Goal: Task Accomplishment & Management: Complete application form

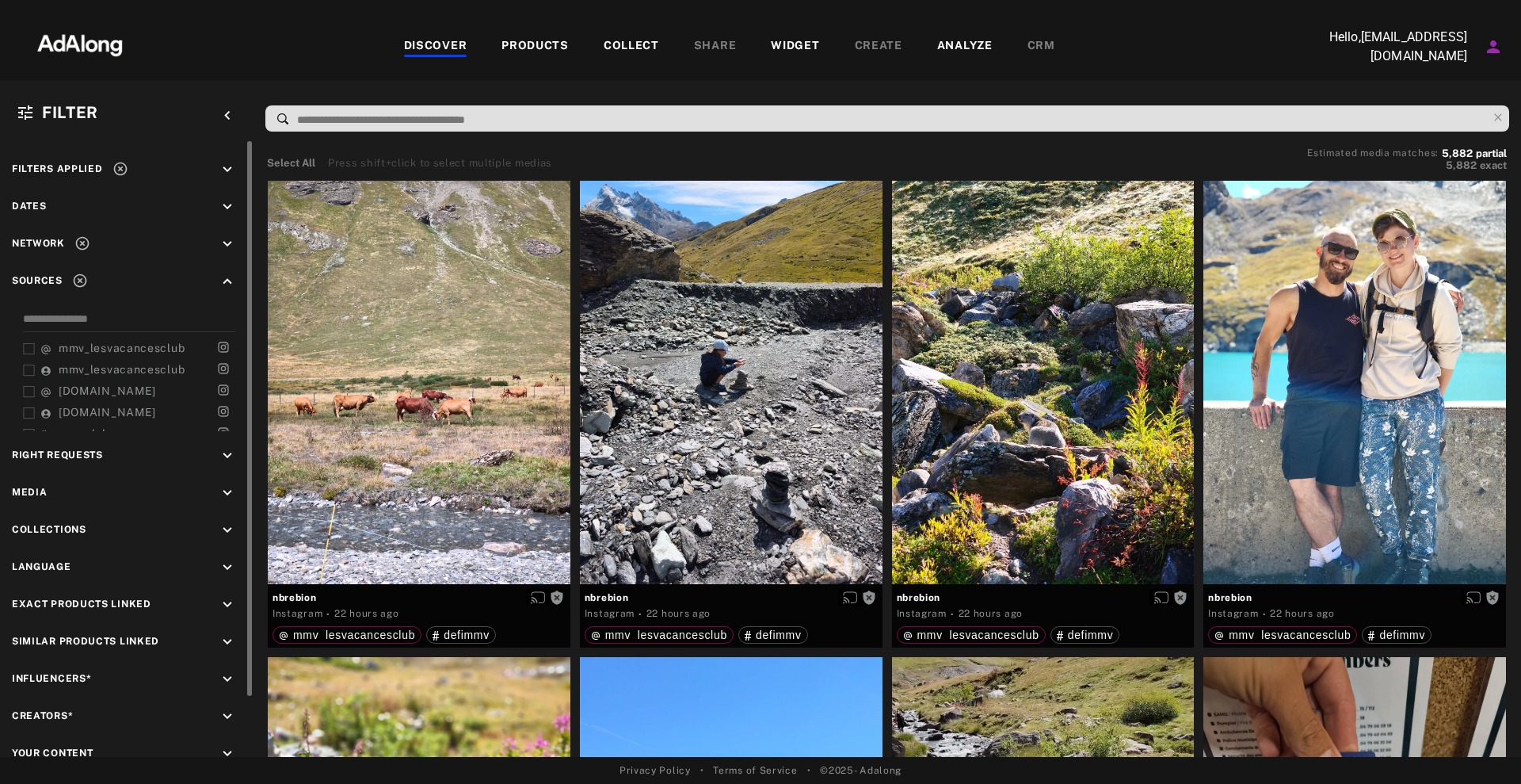
scroll to position [9986, 0]
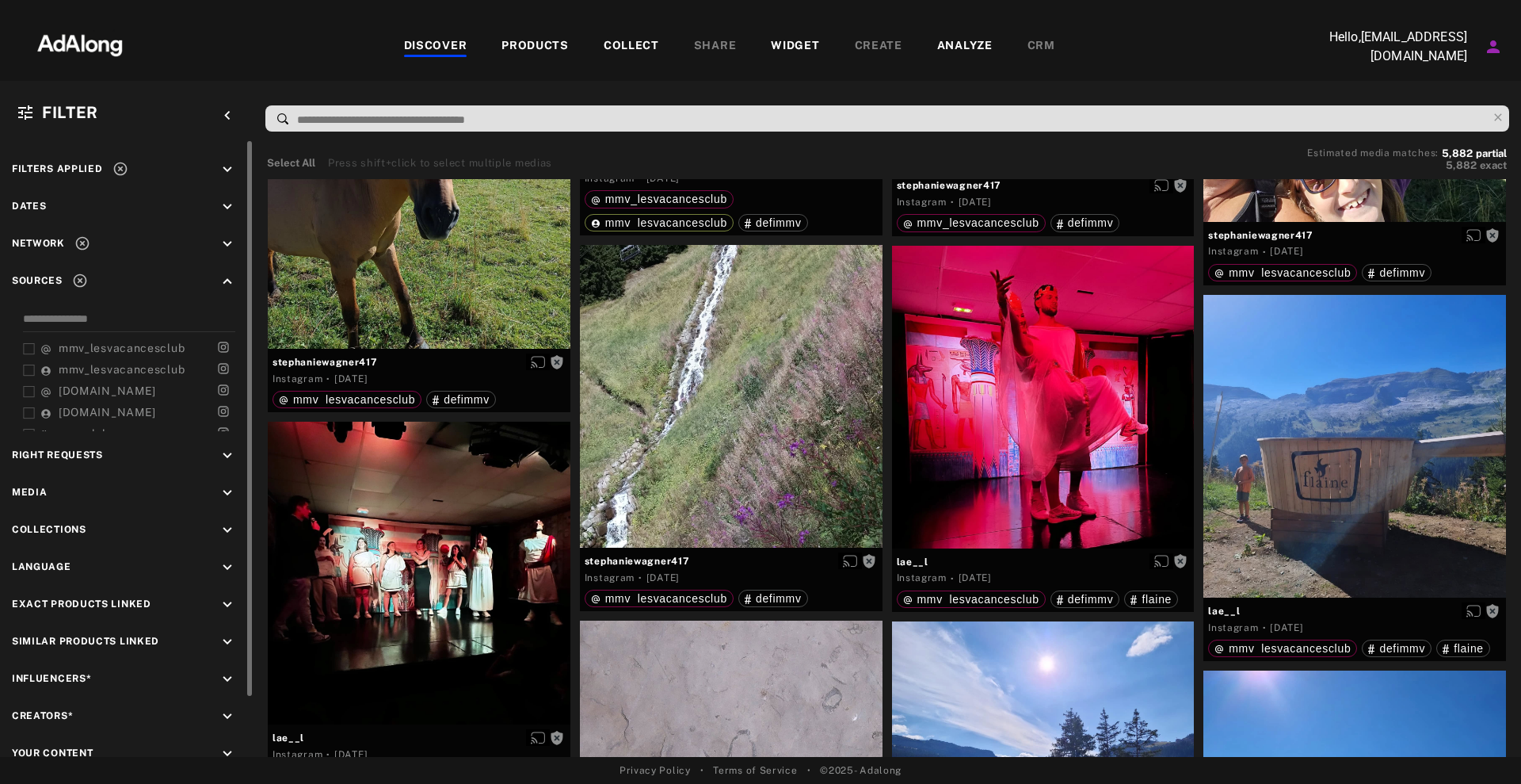
click at [225, 448] on icon "keyboard_arrow_down" at bounding box center [228, 455] width 18 height 18
click at [61, 484] on div "Agreed" at bounding box center [140, 492] width 201 height 17
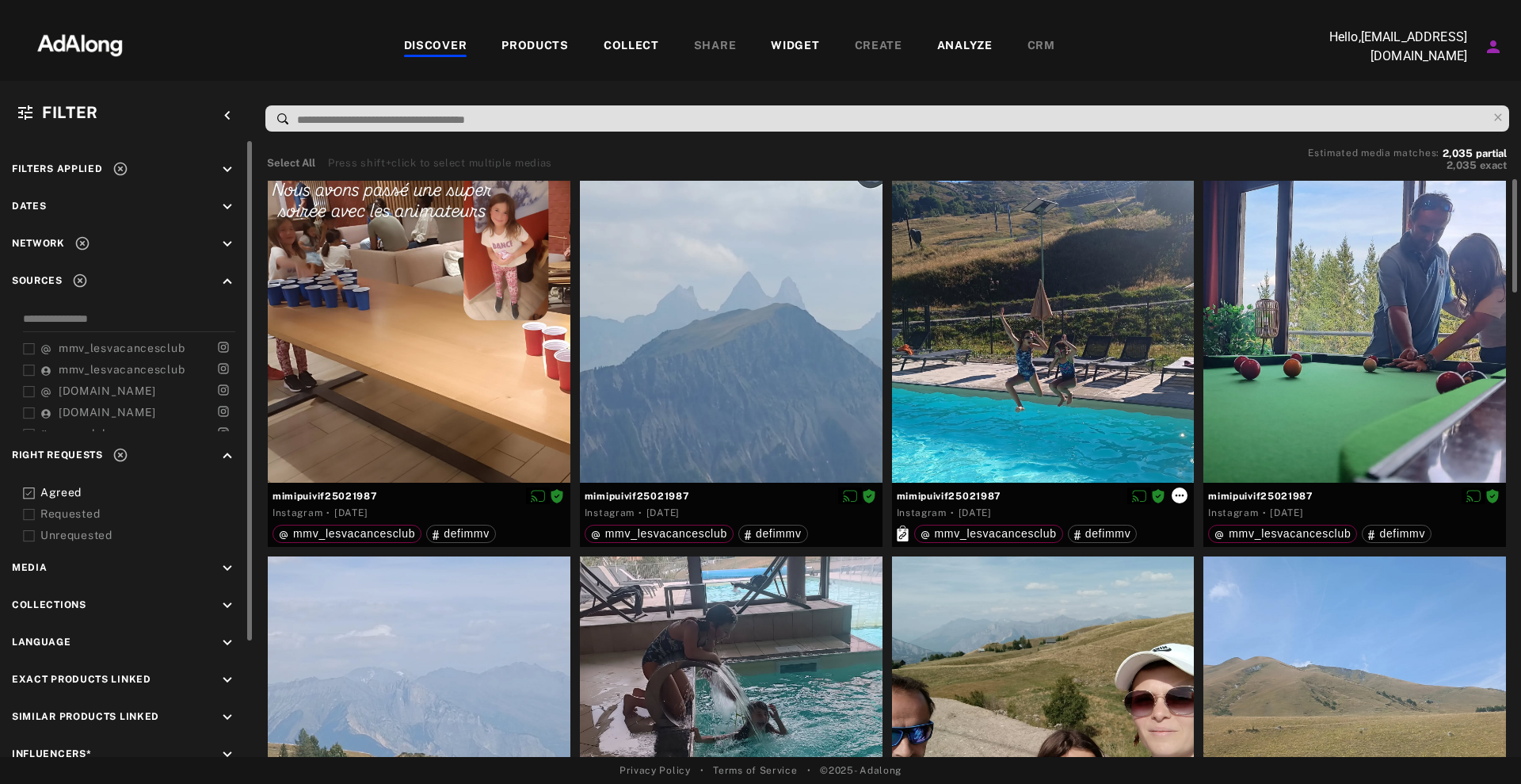
click at [1182, 497] on icon at bounding box center [1180, 495] width 13 height 13
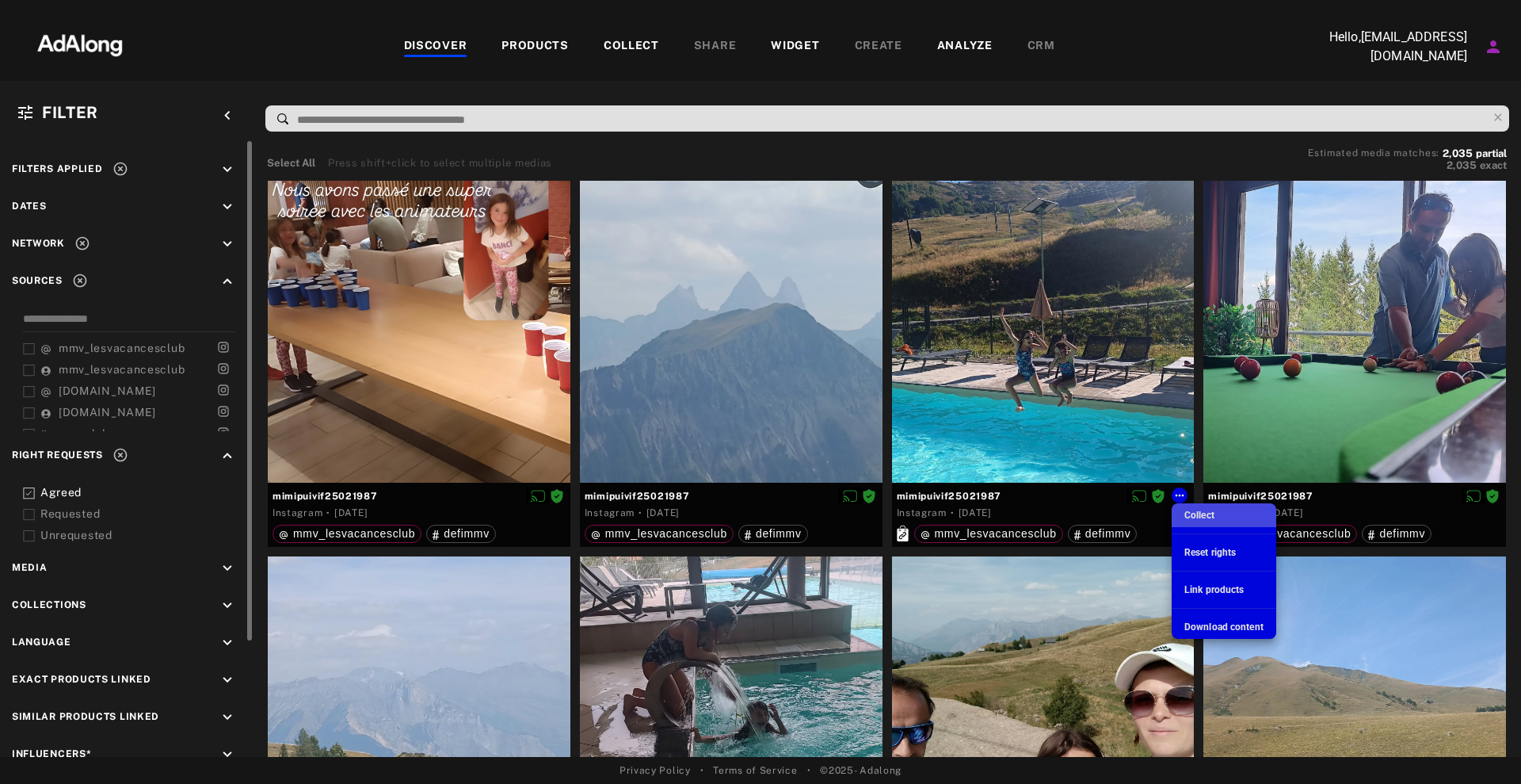
click at [1203, 518] on span "Collect" at bounding box center [1199, 514] width 30 height 11
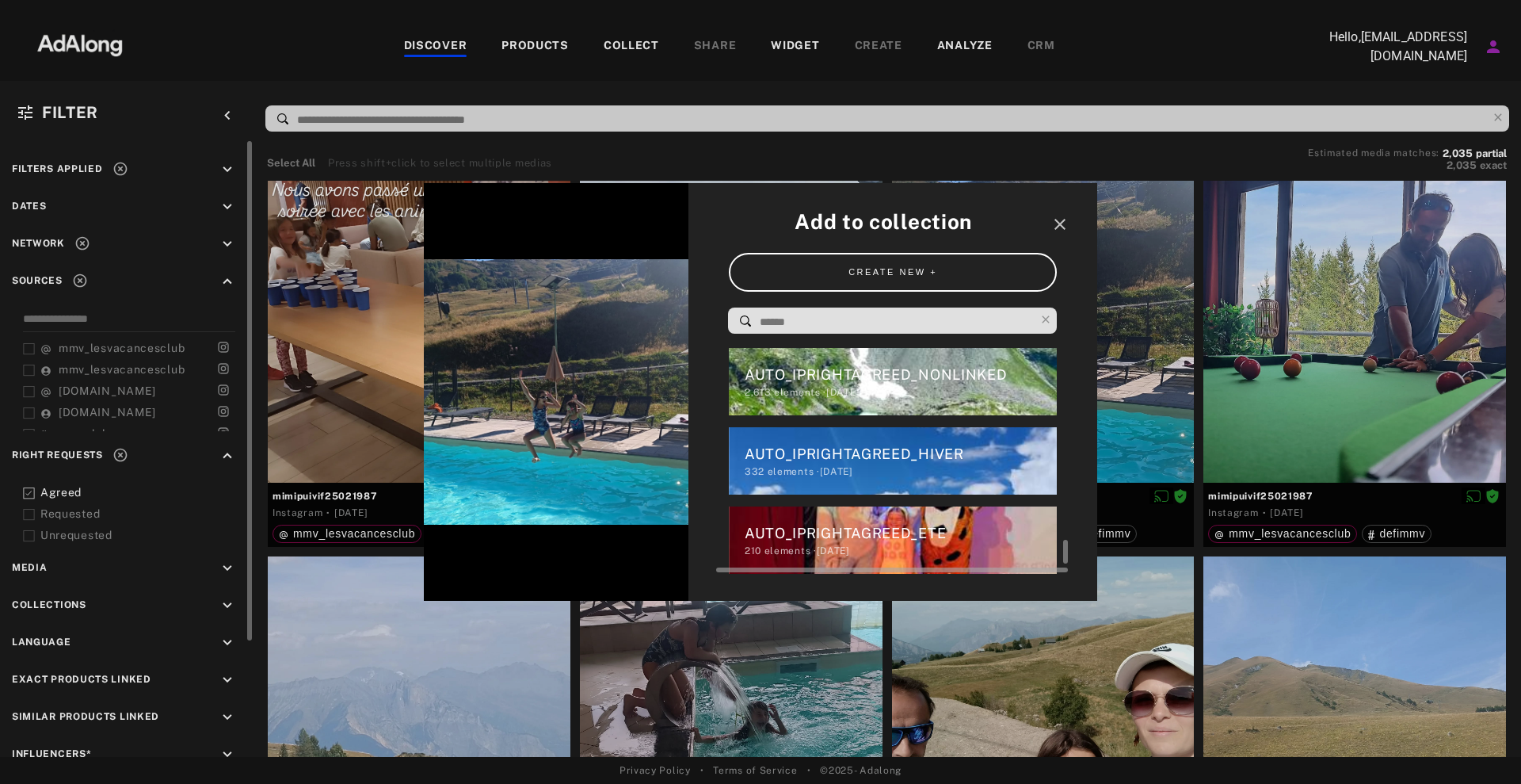
scroll to position [1987, 0]
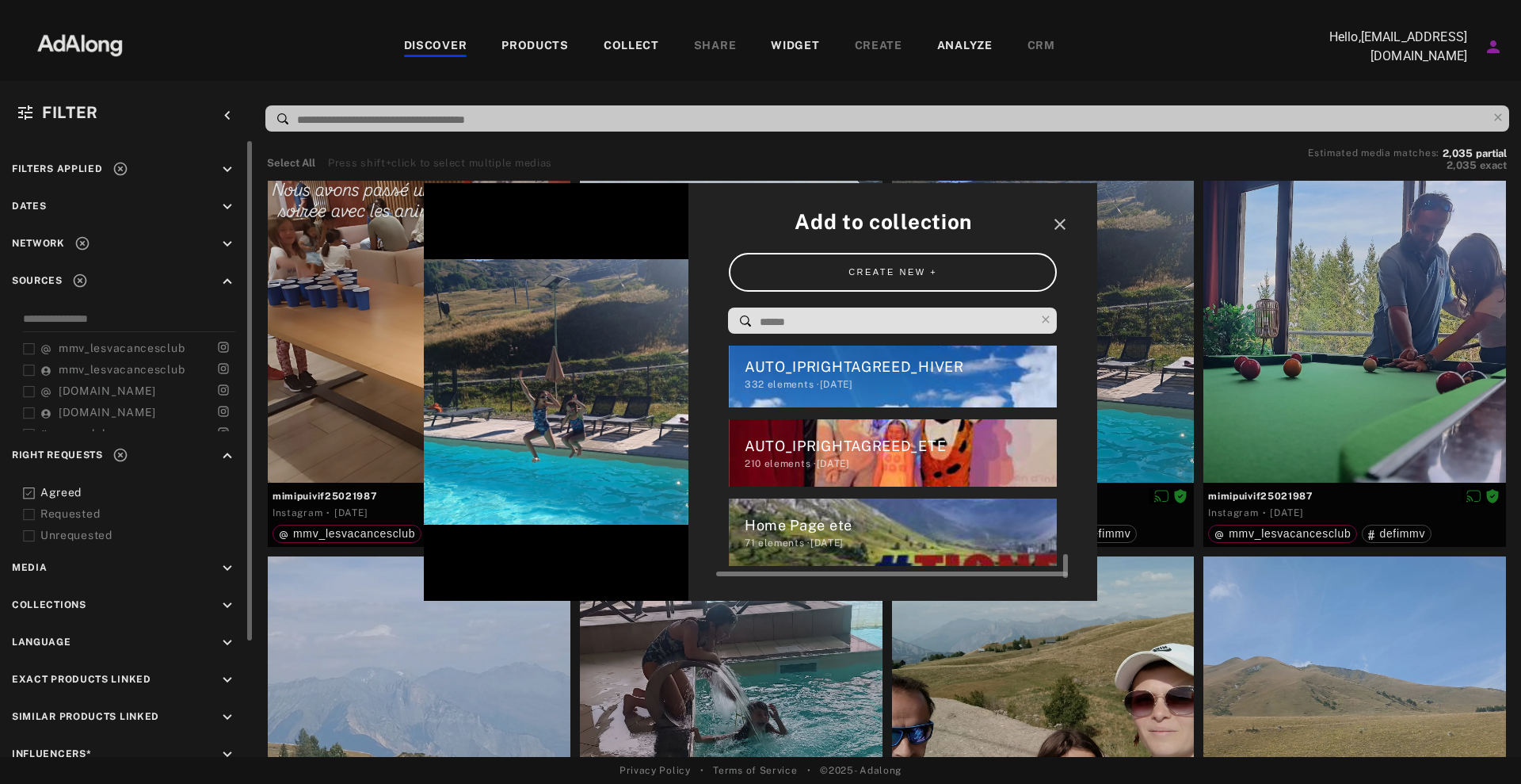
click at [858, 525] on div "Home Page ete" at bounding box center [901, 525] width 313 height 22
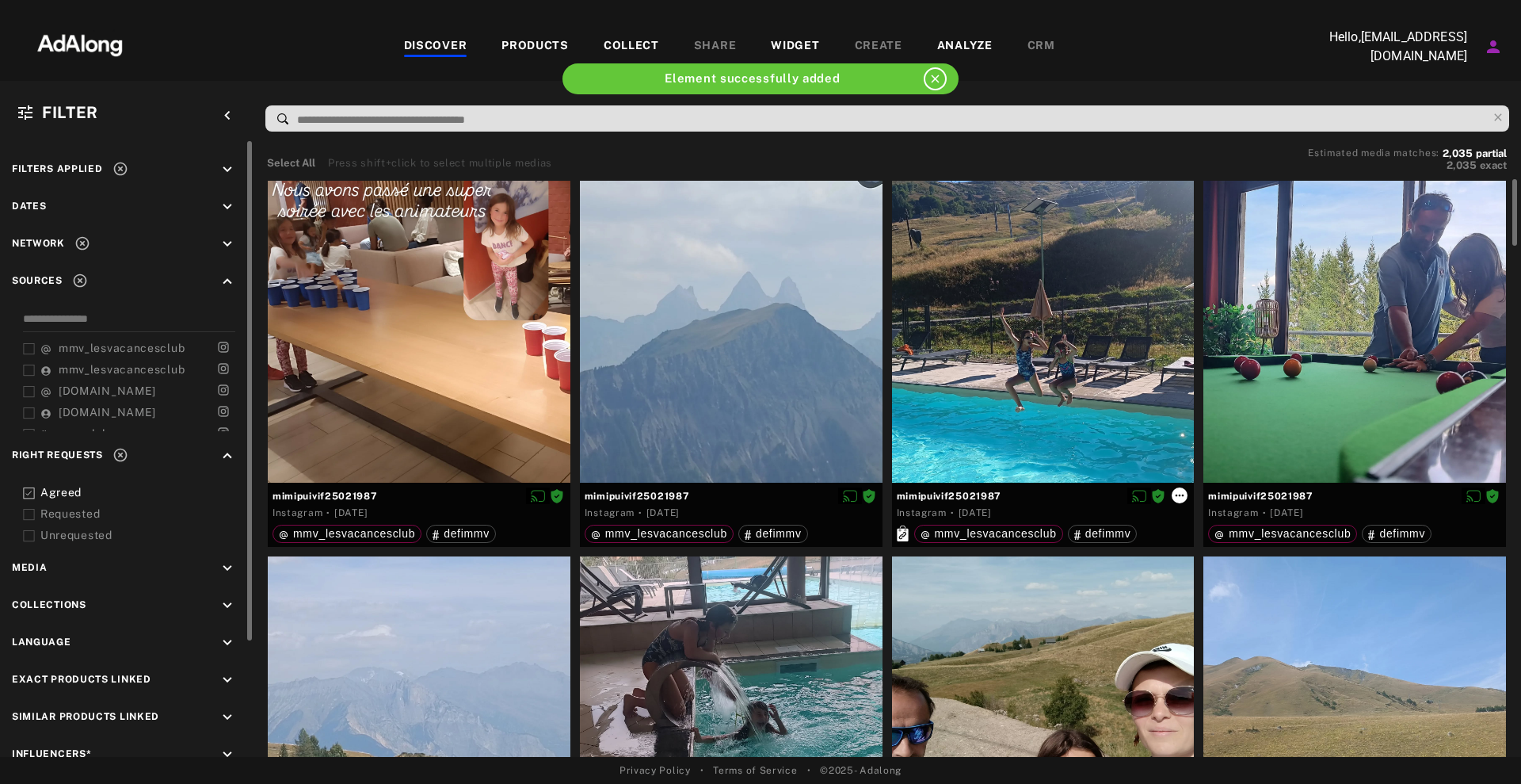
click at [1183, 495] on icon at bounding box center [1180, 496] width 9 height 2
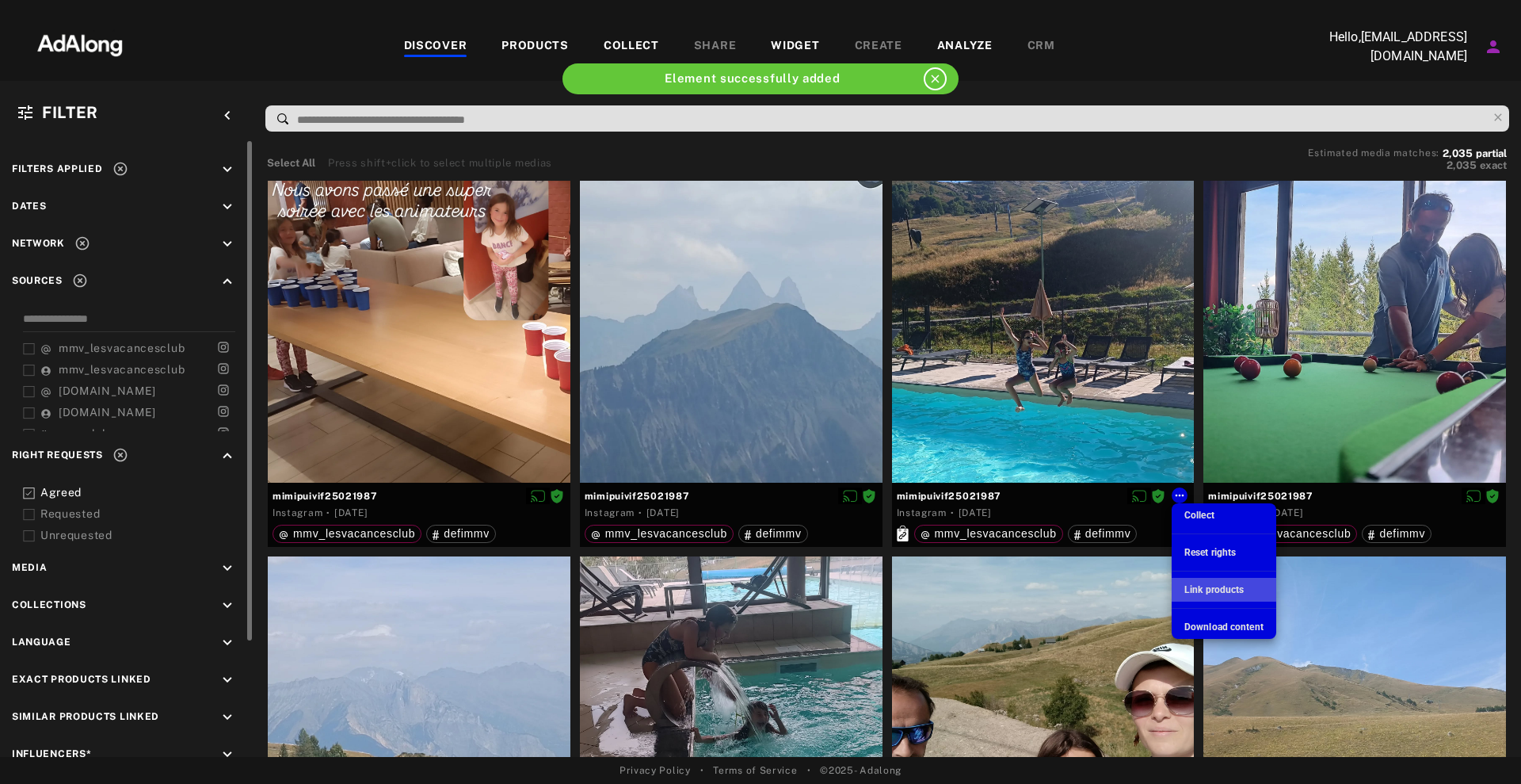
click at [1238, 587] on span "Link products" at bounding box center [1214, 589] width 60 height 11
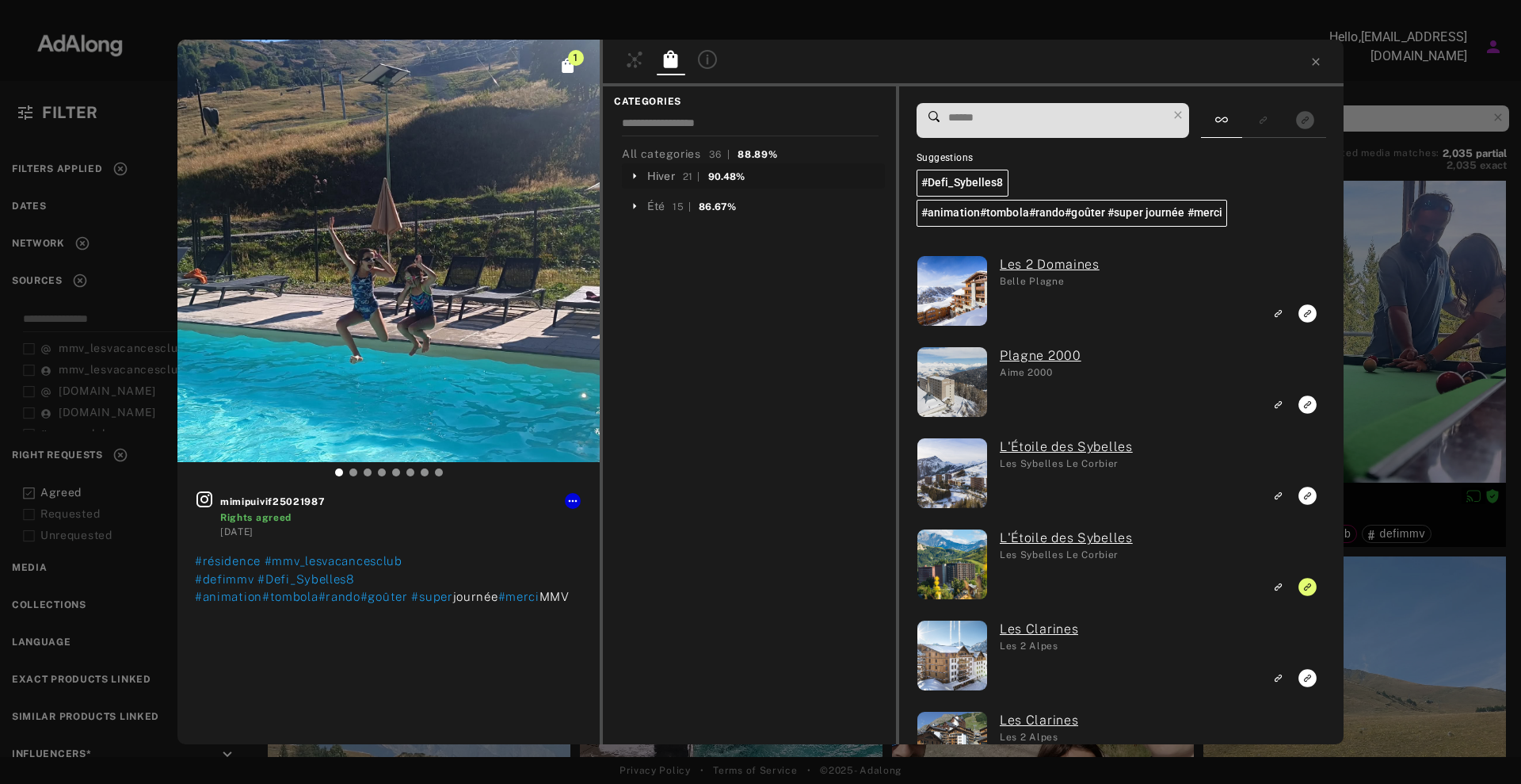
click at [651, 174] on div "Hiver" at bounding box center [661, 176] width 27 height 17
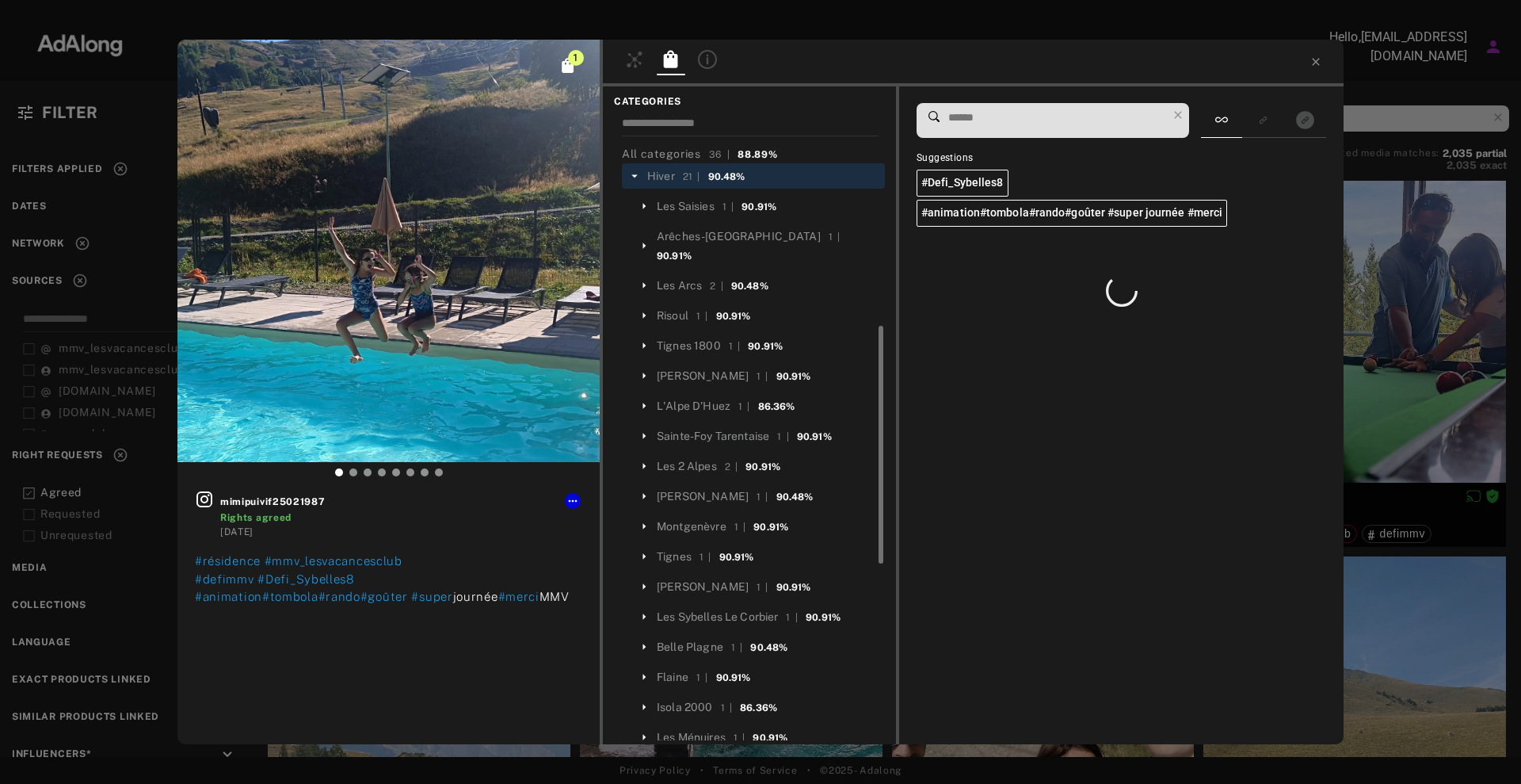
scroll to position [25, 0]
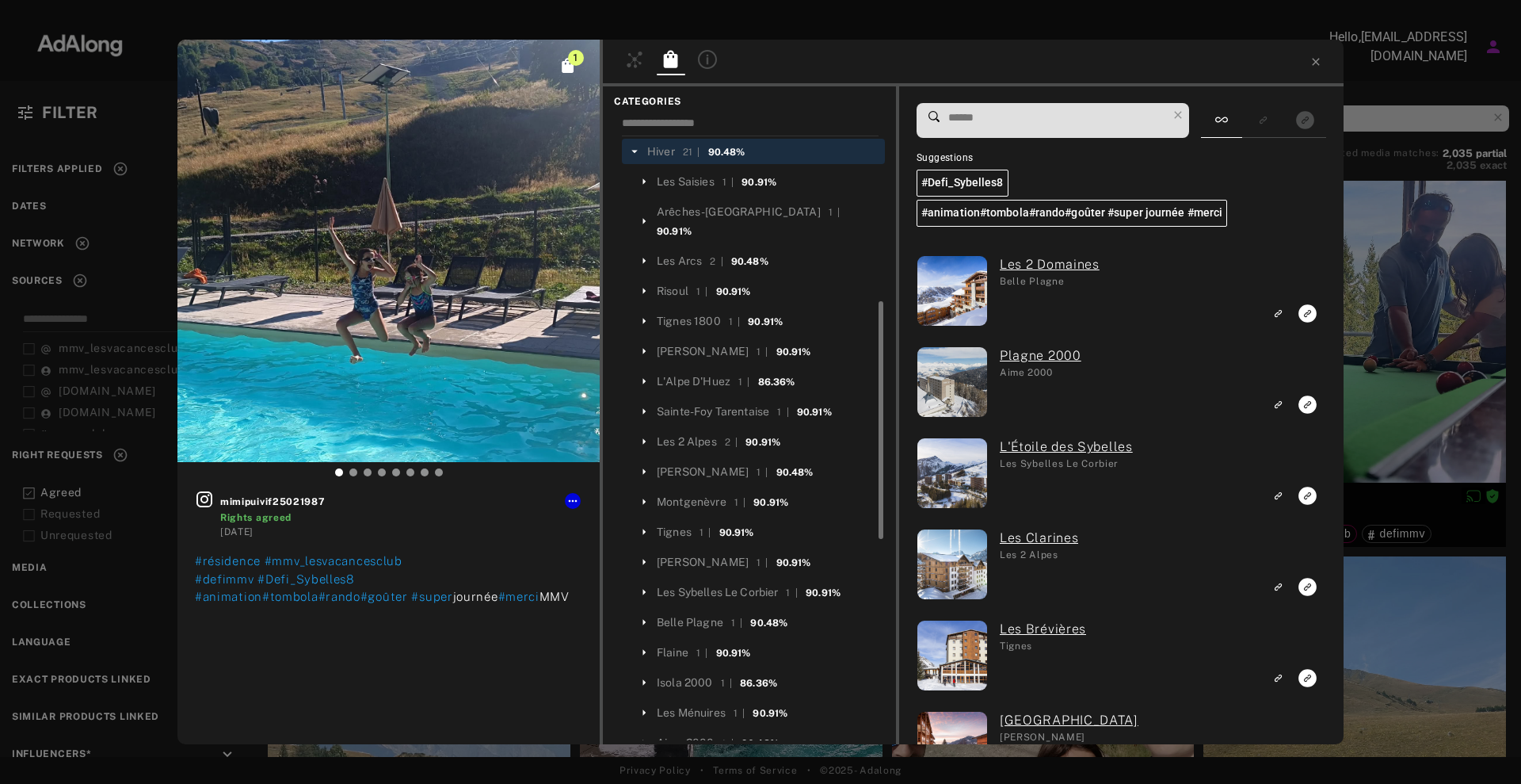
click at [634, 148] on icon at bounding box center [635, 151] width 15 height 15
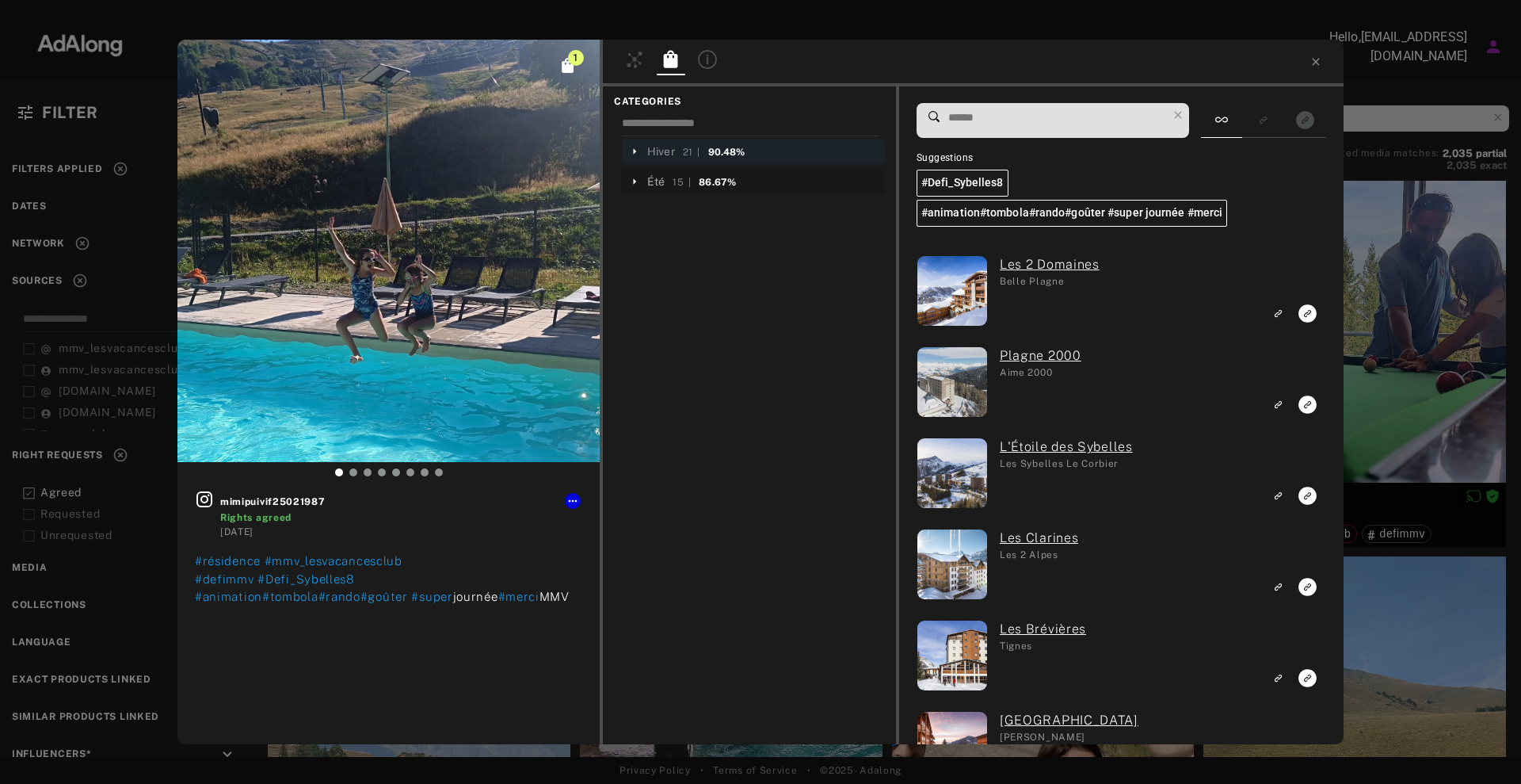
click at [649, 176] on div "Été" at bounding box center [656, 182] width 18 height 17
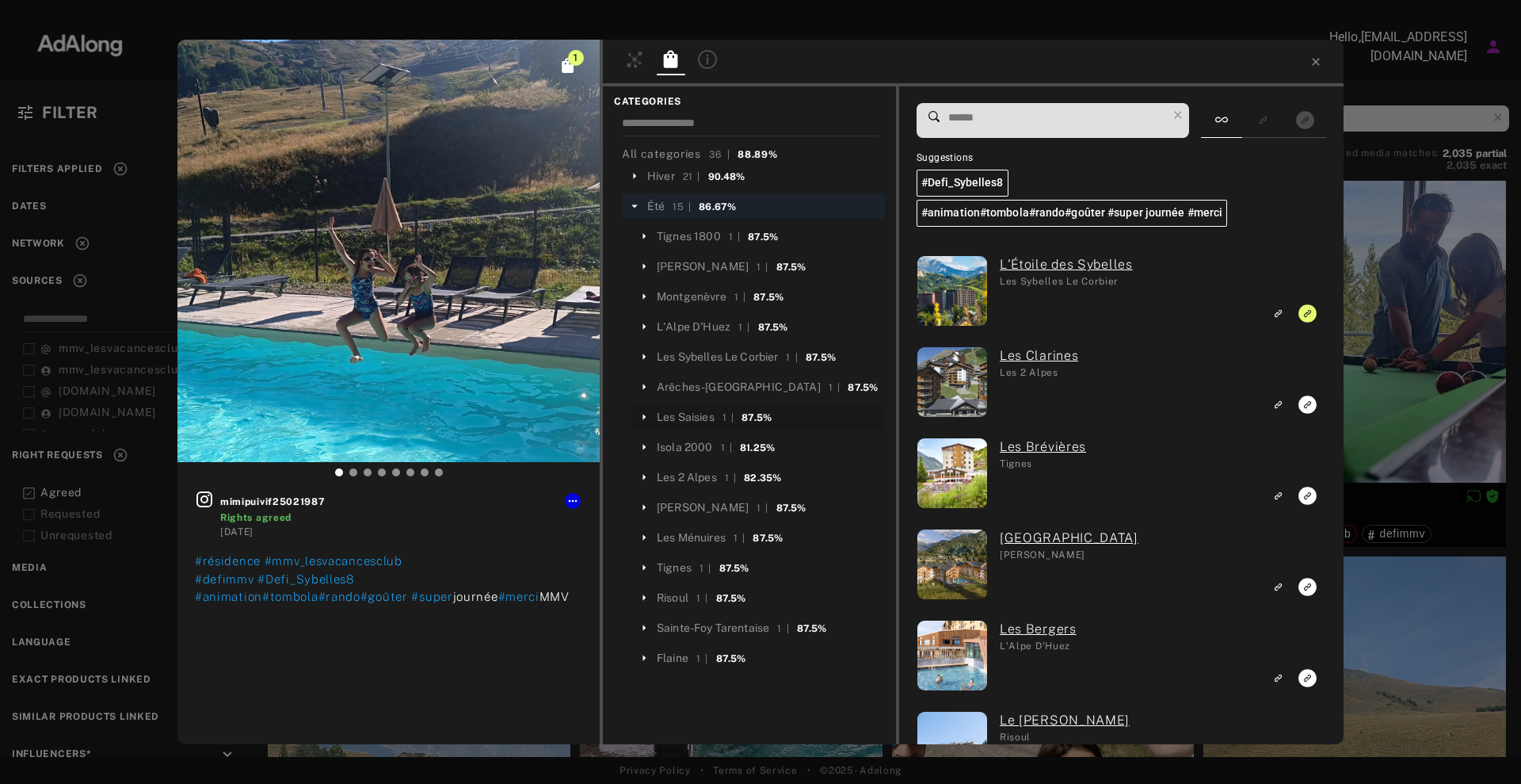
click at [642, 410] on icon at bounding box center [644, 417] width 15 height 15
click at [1005, 130] on span at bounding box center [1057, 121] width 220 height 33
click at [985, 115] on input at bounding box center [1057, 118] width 220 height 22
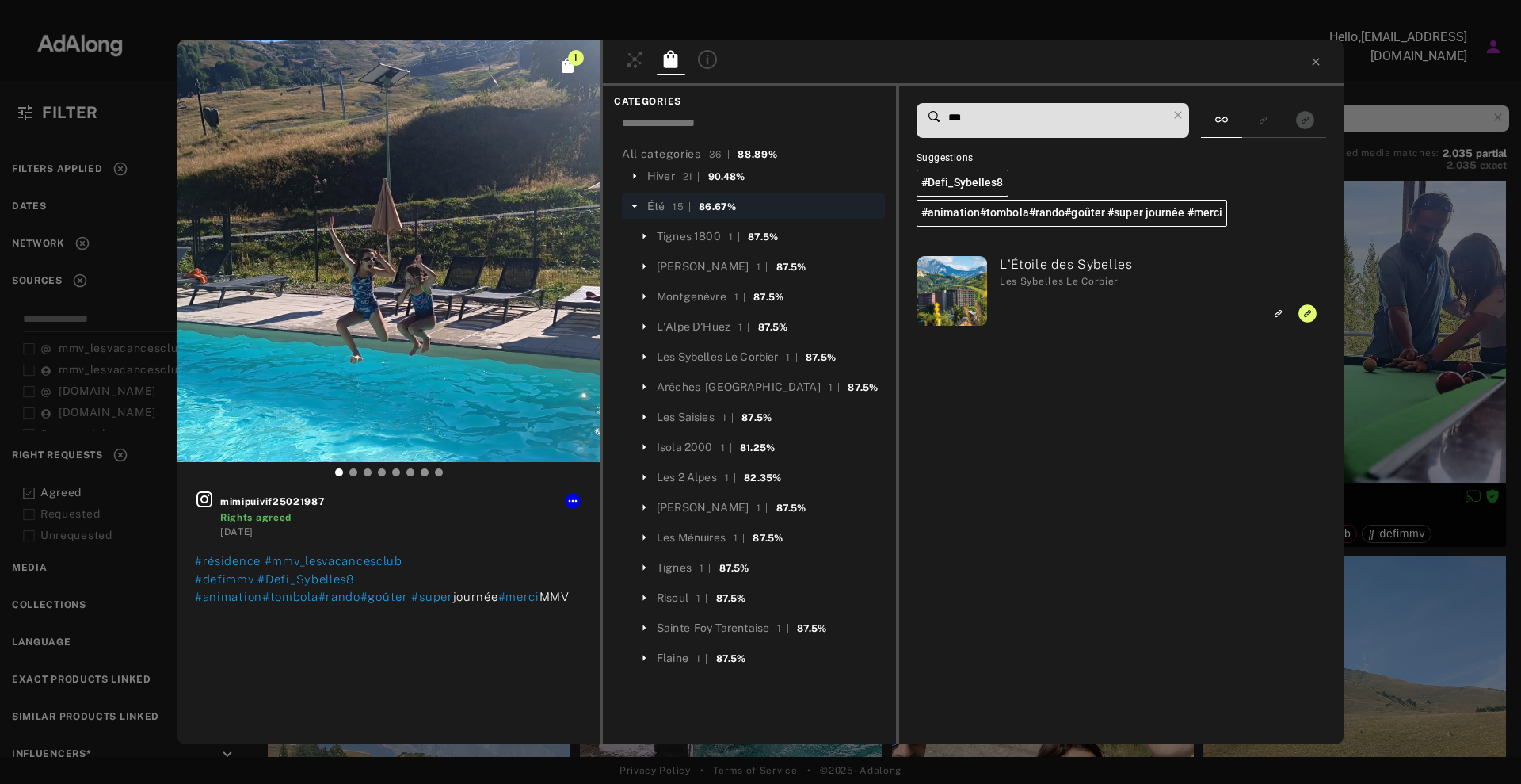
type input "***"
click at [1180, 455] on div "L'Étoile des Sybelles Les Sybelles Le Corbier" at bounding box center [1119, 492] width 405 height 504
click at [776, 270] on div "87.5%" at bounding box center [791, 267] width 30 height 15
click at [632, 179] on icon at bounding box center [635, 176] width 15 height 15
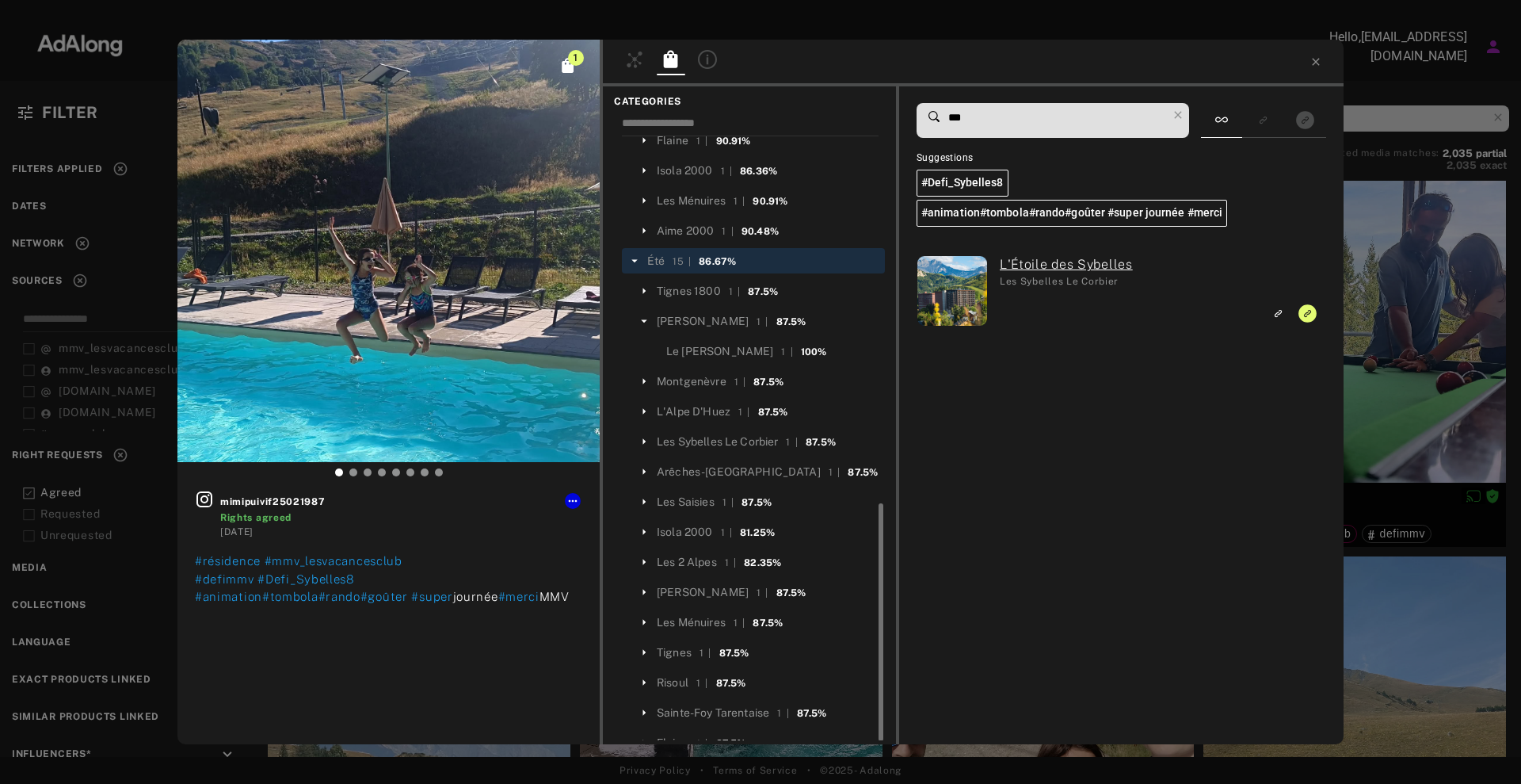
click at [632, 187] on div "Les Ménuires 1 | 90.91%" at bounding box center [759, 200] width 253 height 26
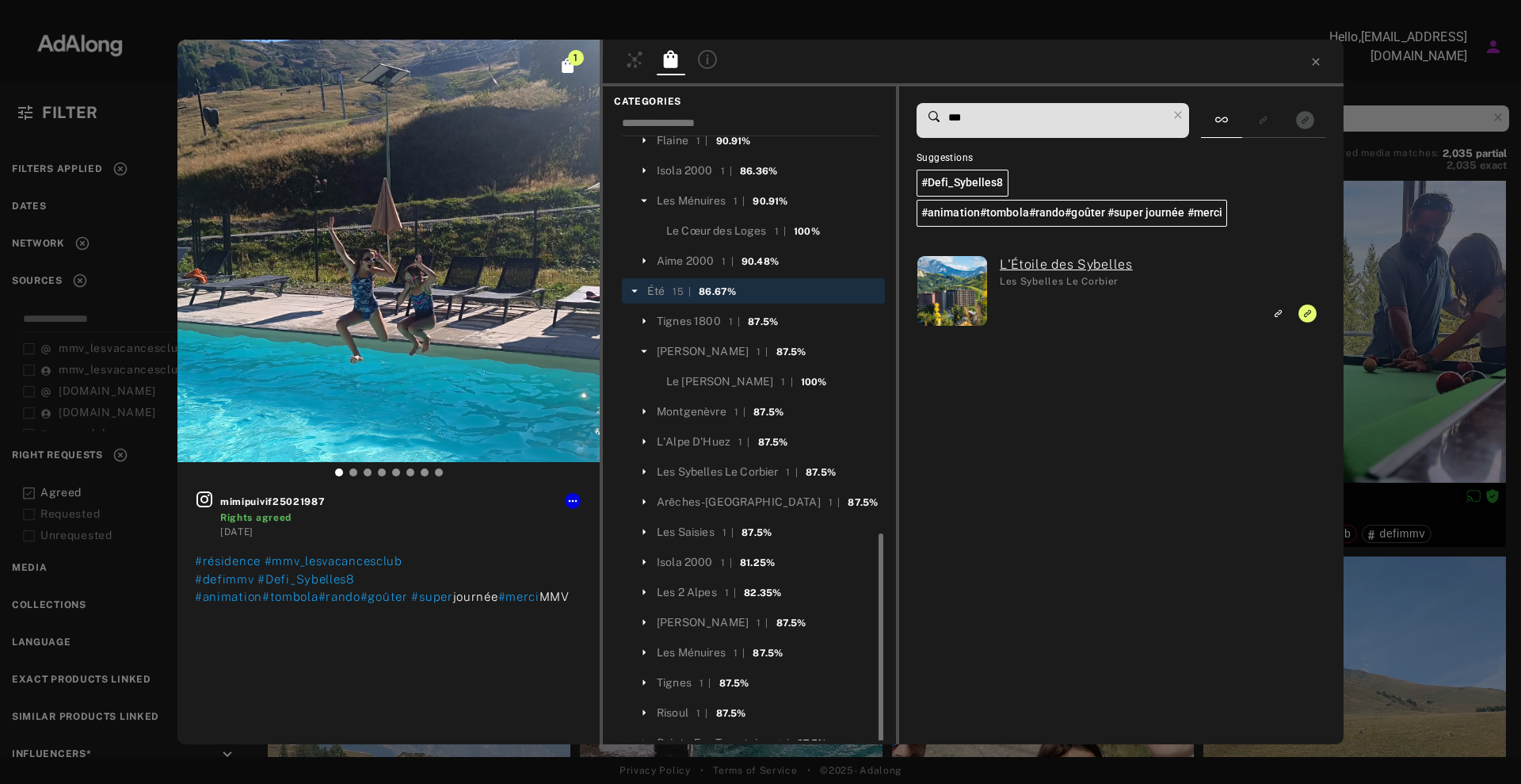
scroll to position [566, 0]
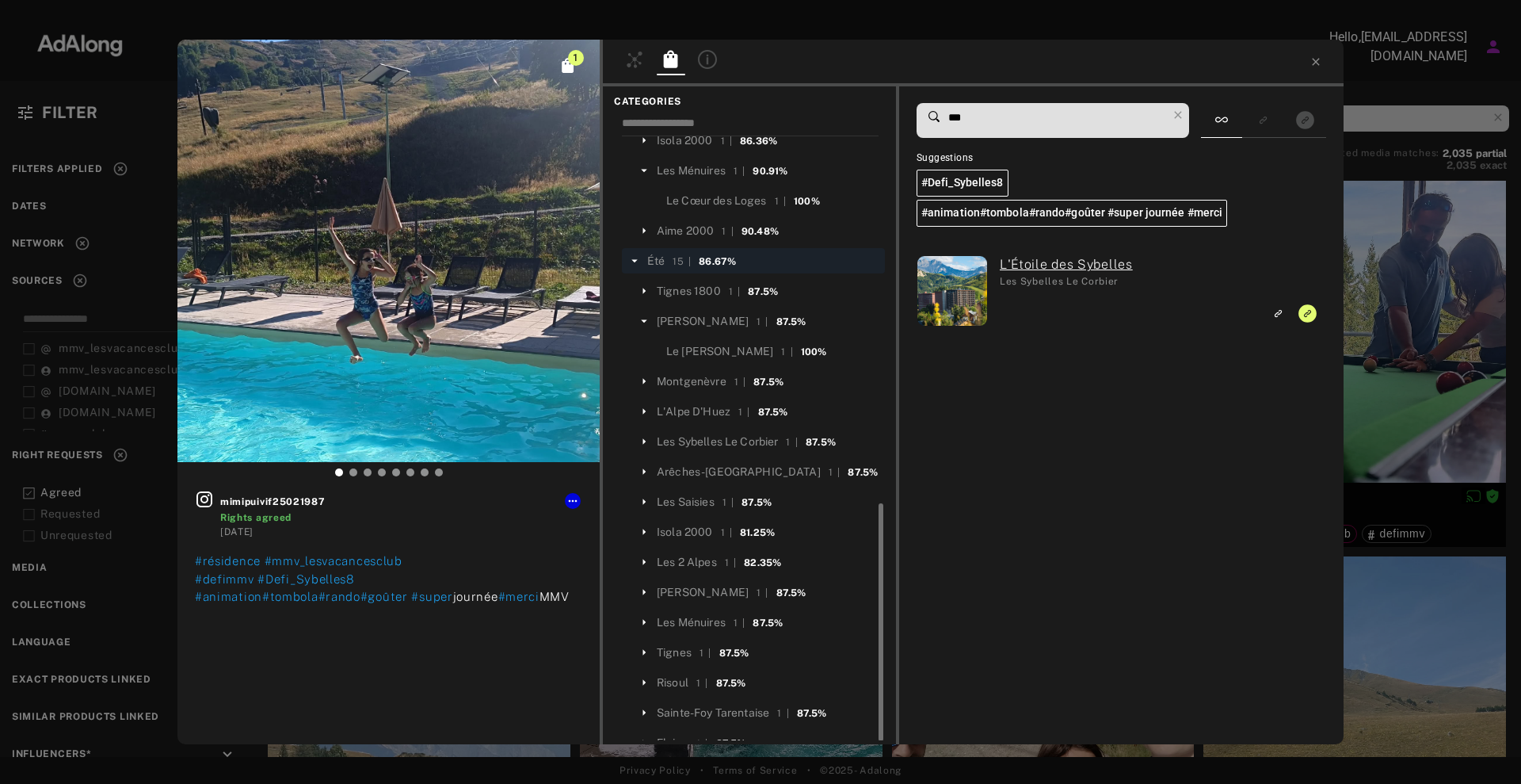
click at [1326, 60] on div at bounding box center [973, 63] width 741 height 47
click at [1320, 56] on icon at bounding box center [1316, 62] width 13 height 13
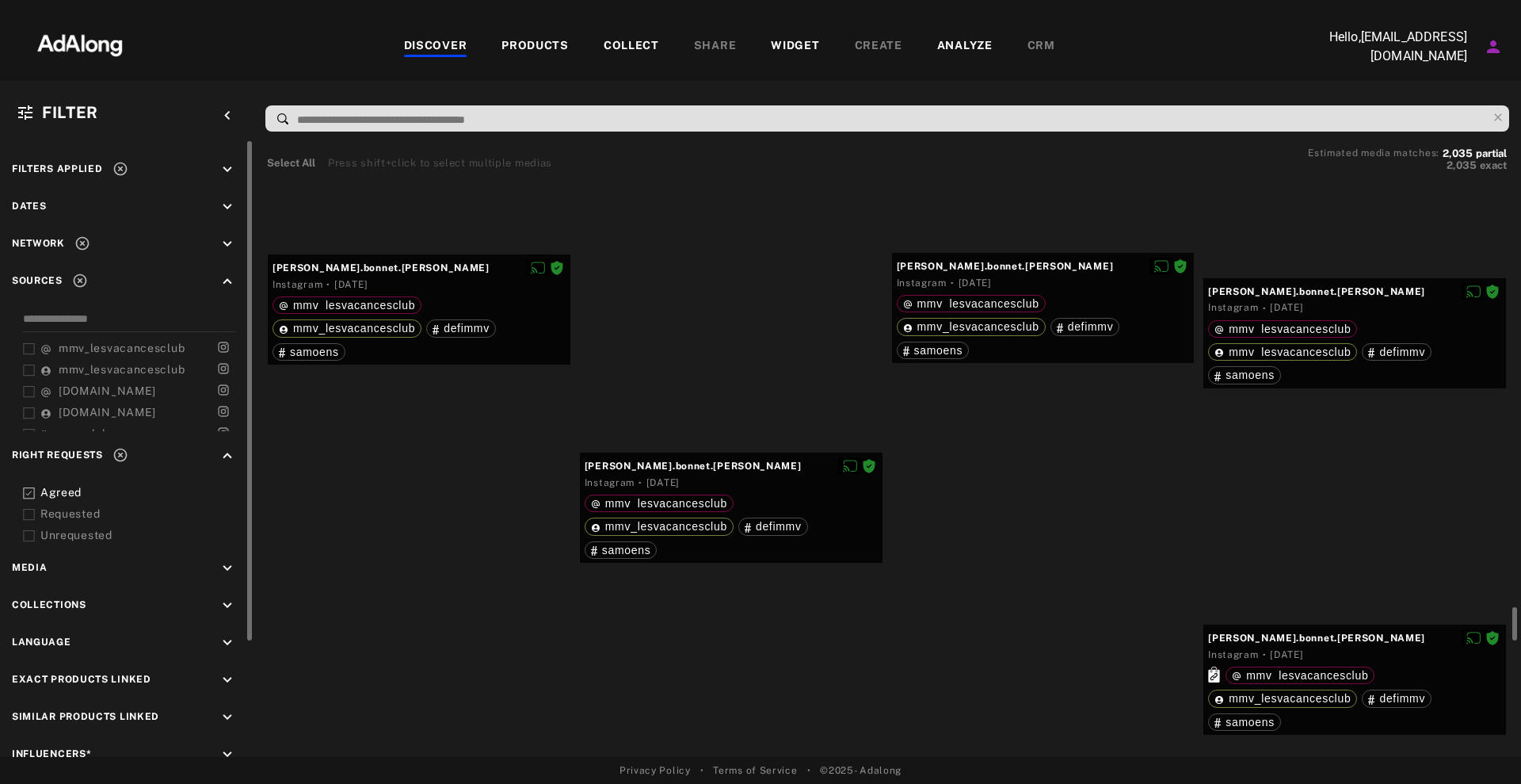
scroll to position [7283, 0]
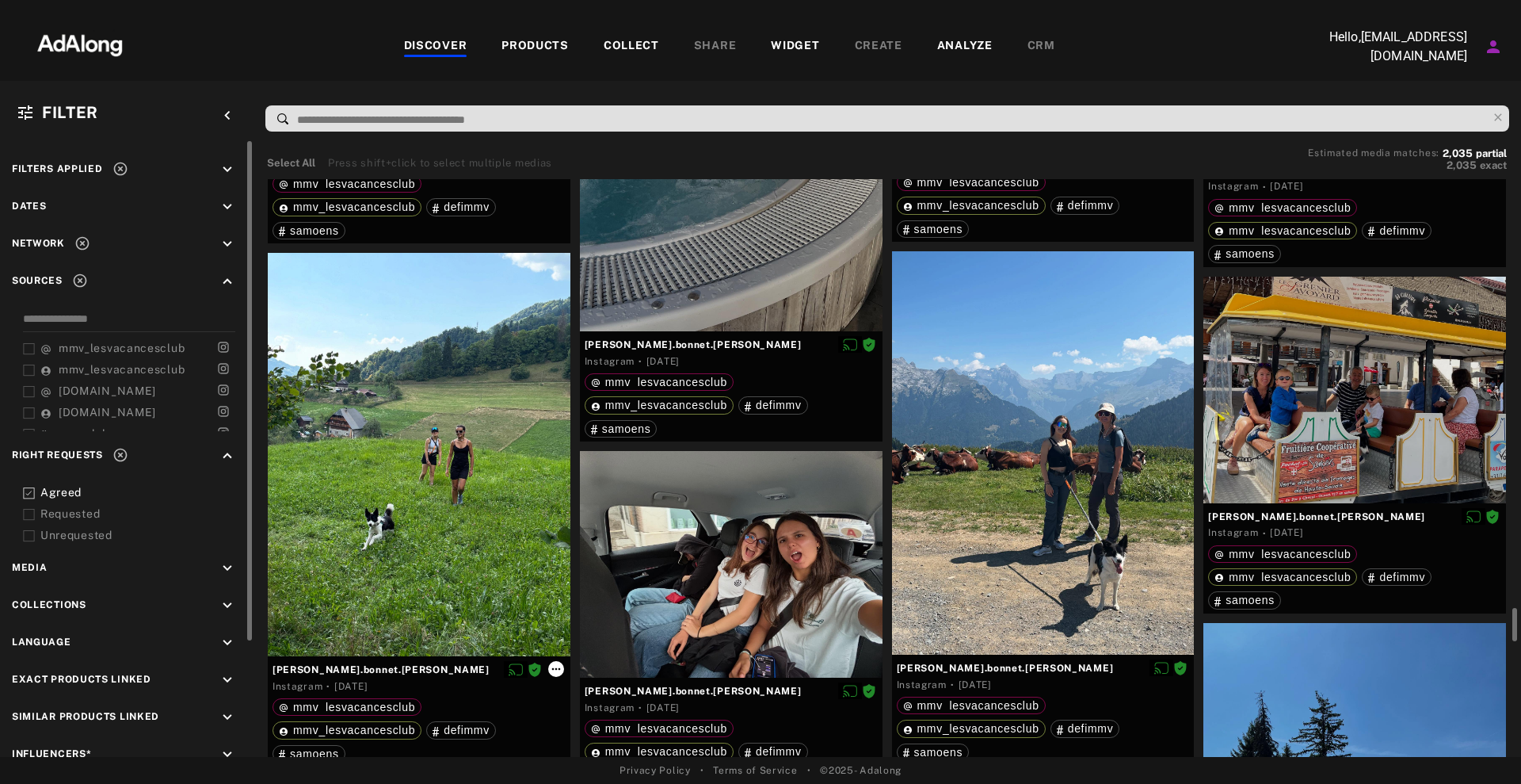
click at [560, 666] on icon at bounding box center [555, 668] width 13 height 13
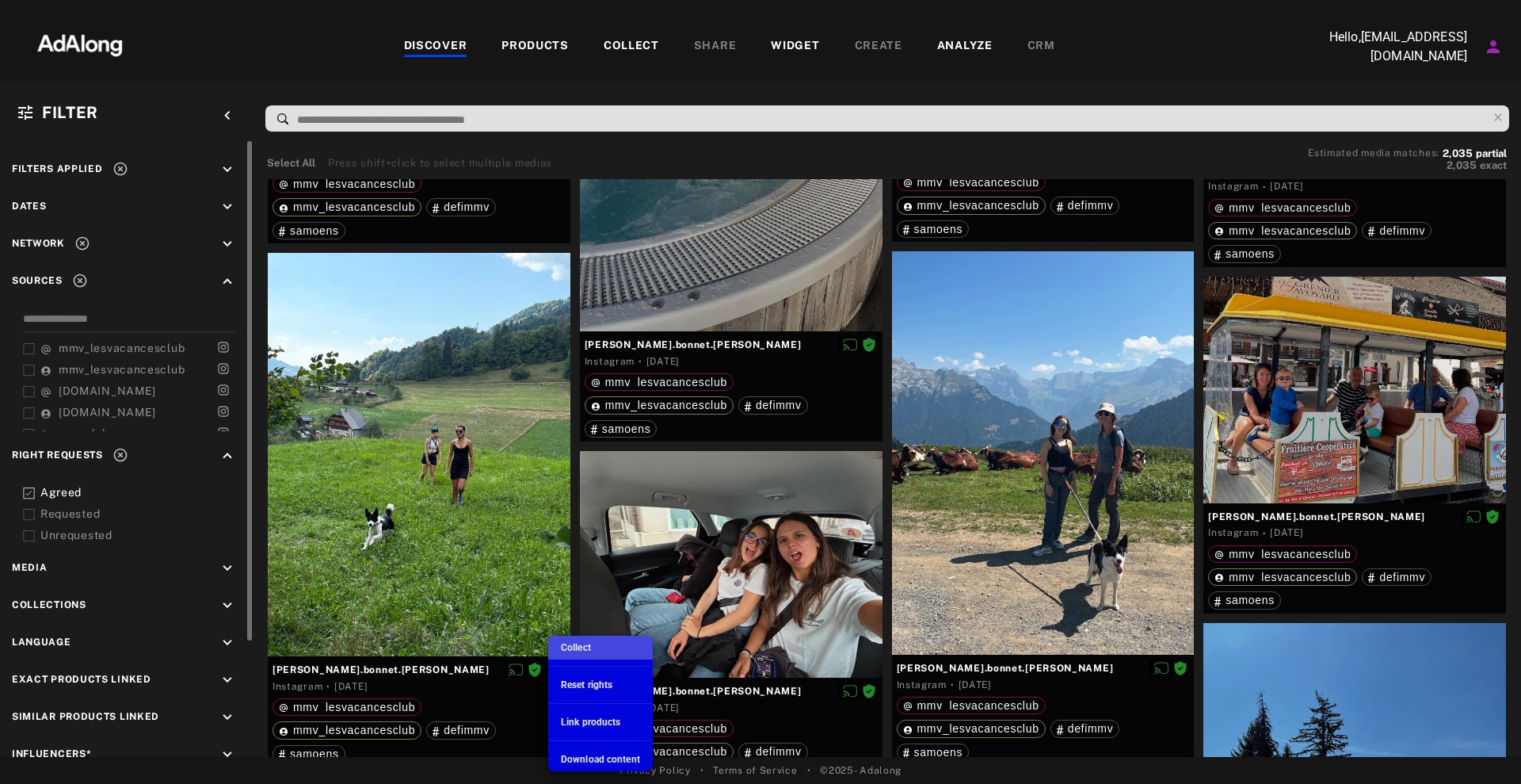
click at [604, 643] on li "Collect" at bounding box center [601, 648] width 105 height 24
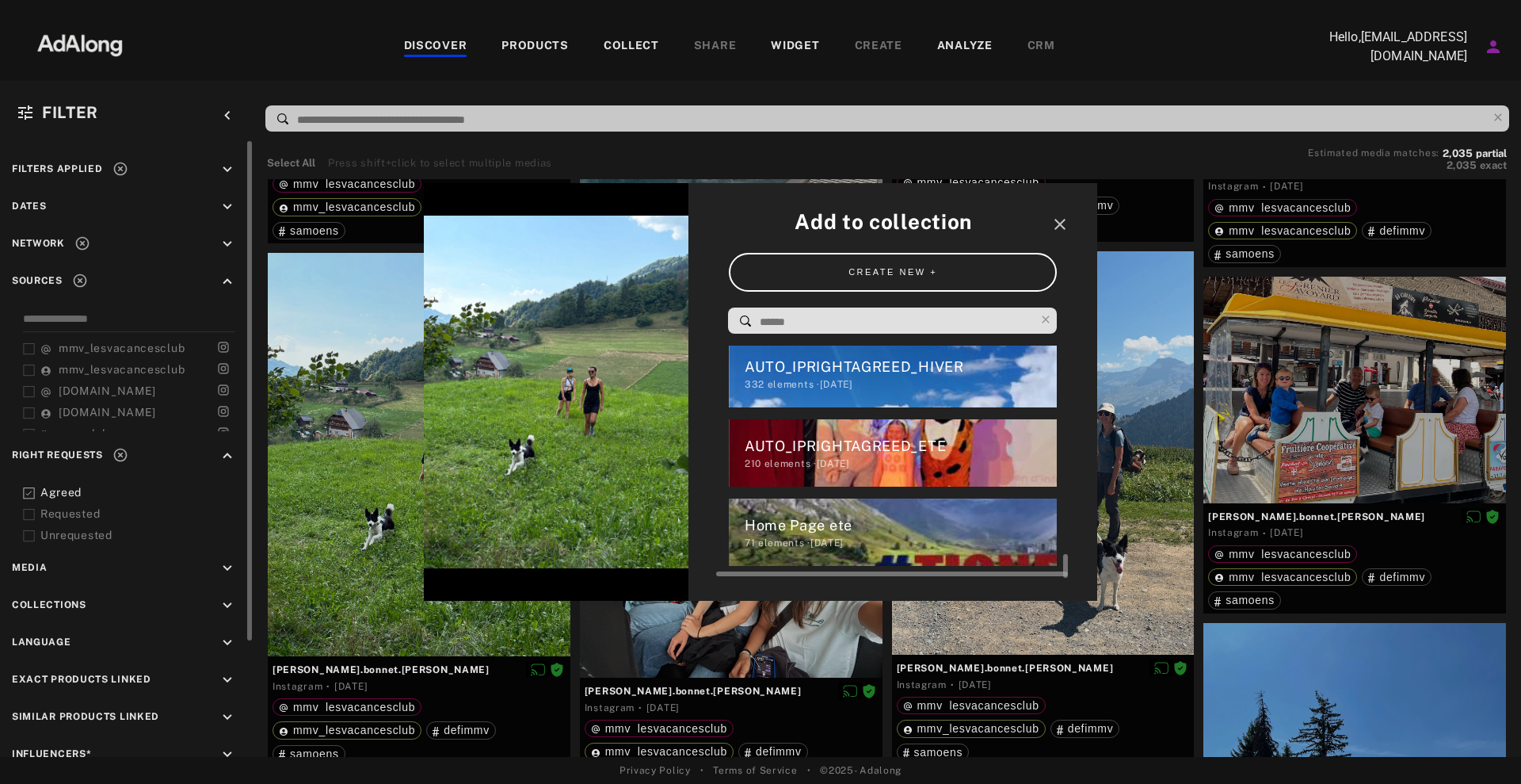
click at [850, 545] on div "71 elements · [DATE]" at bounding box center [901, 543] width 313 height 15
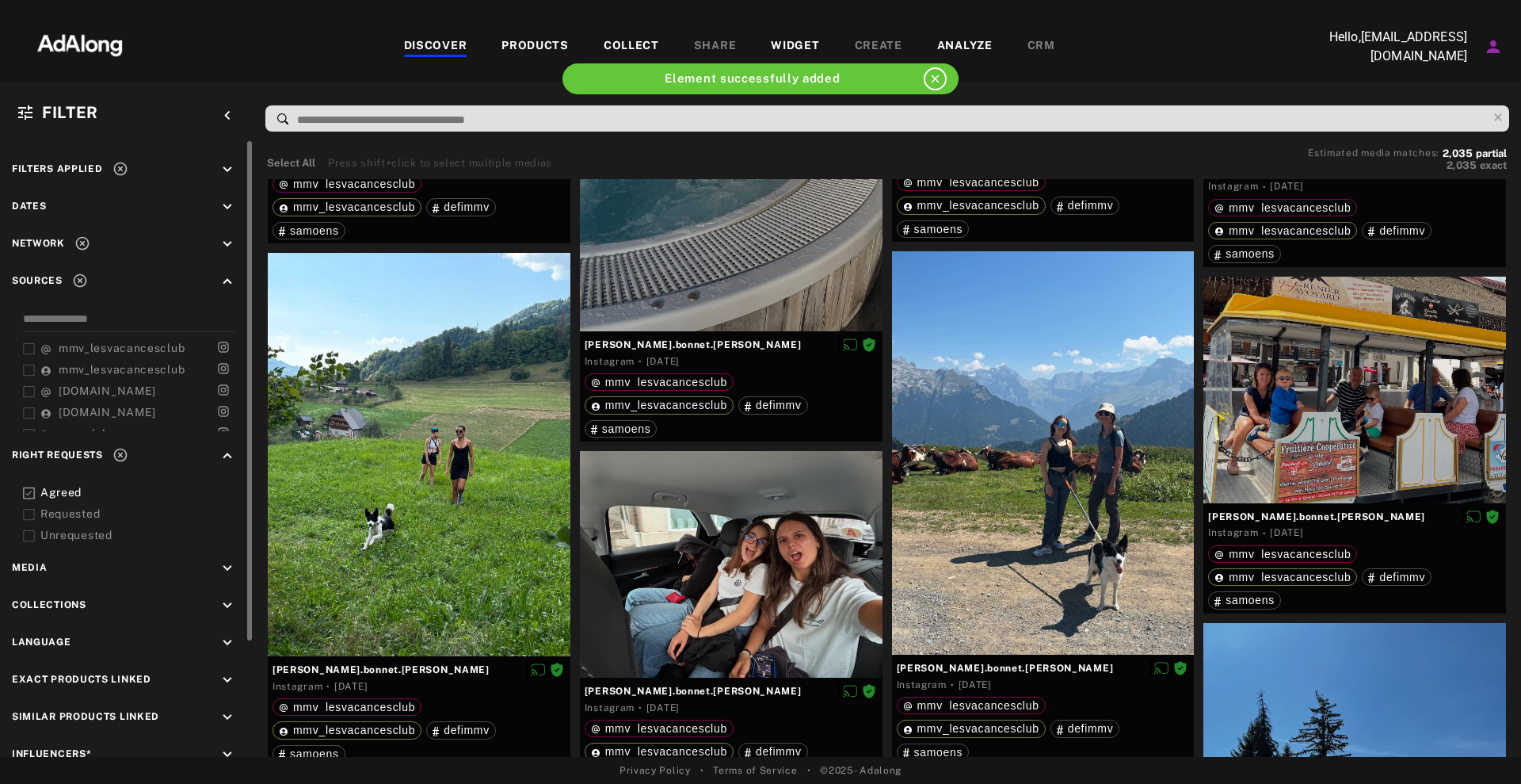
click at [554, 669] on div "Element successfully added close Add to collection close CREATE NEW + AUTO_Defi…" at bounding box center [760, 392] width 1521 height 784
click at [554, 669] on icon at bounding box center [555, 668] width 13 height 13
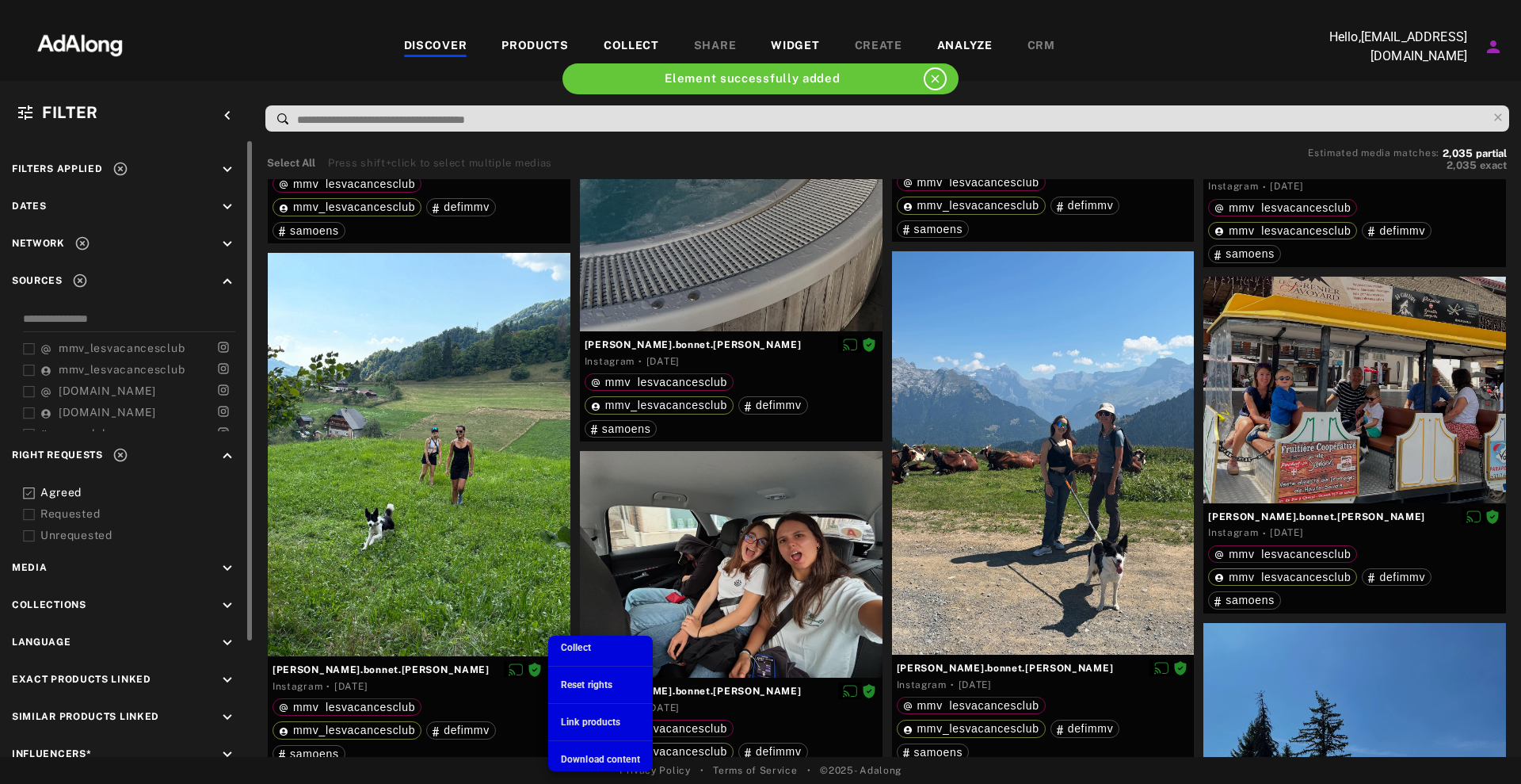
click at [574, 720] on span "Link products" at bounding box center [591, 721] width 60 height 11
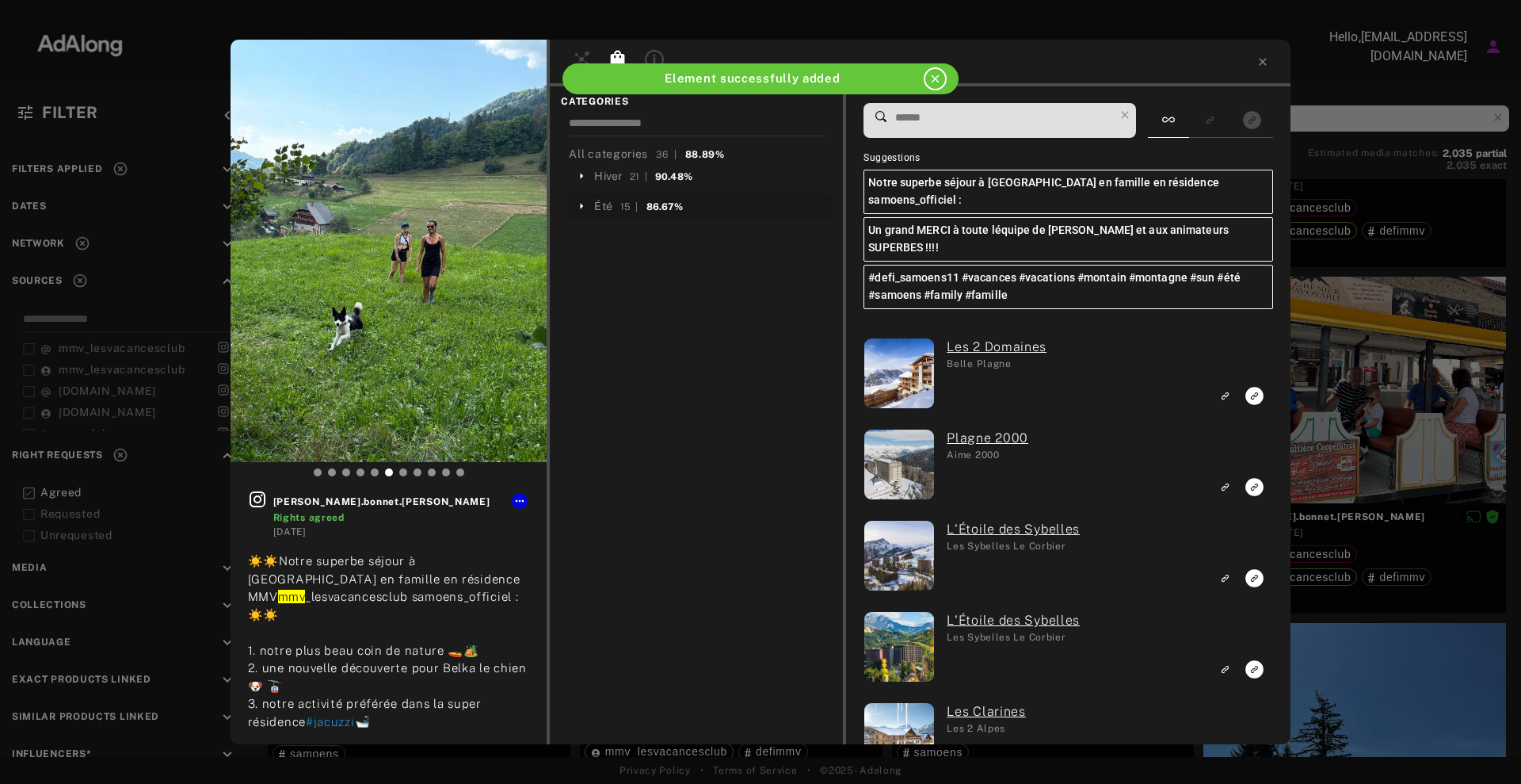
click at [591, 211] on div "Été 15 | 86.67%" at bounding box center [701, 206] width 263 height 26
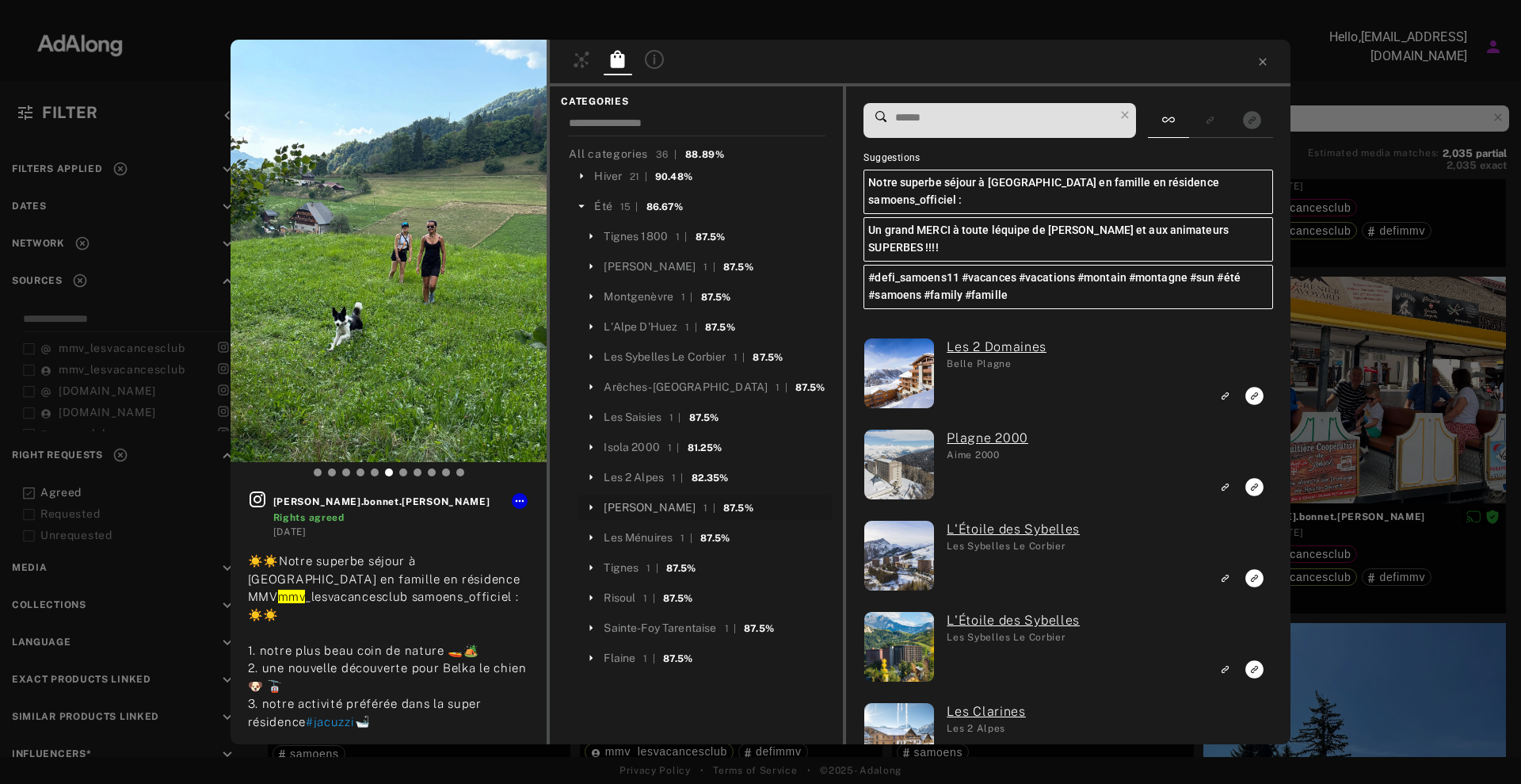
click at [634, 507] on div "[PERSON_NAME]" at bounding box center [650, 507] width 92 height 17
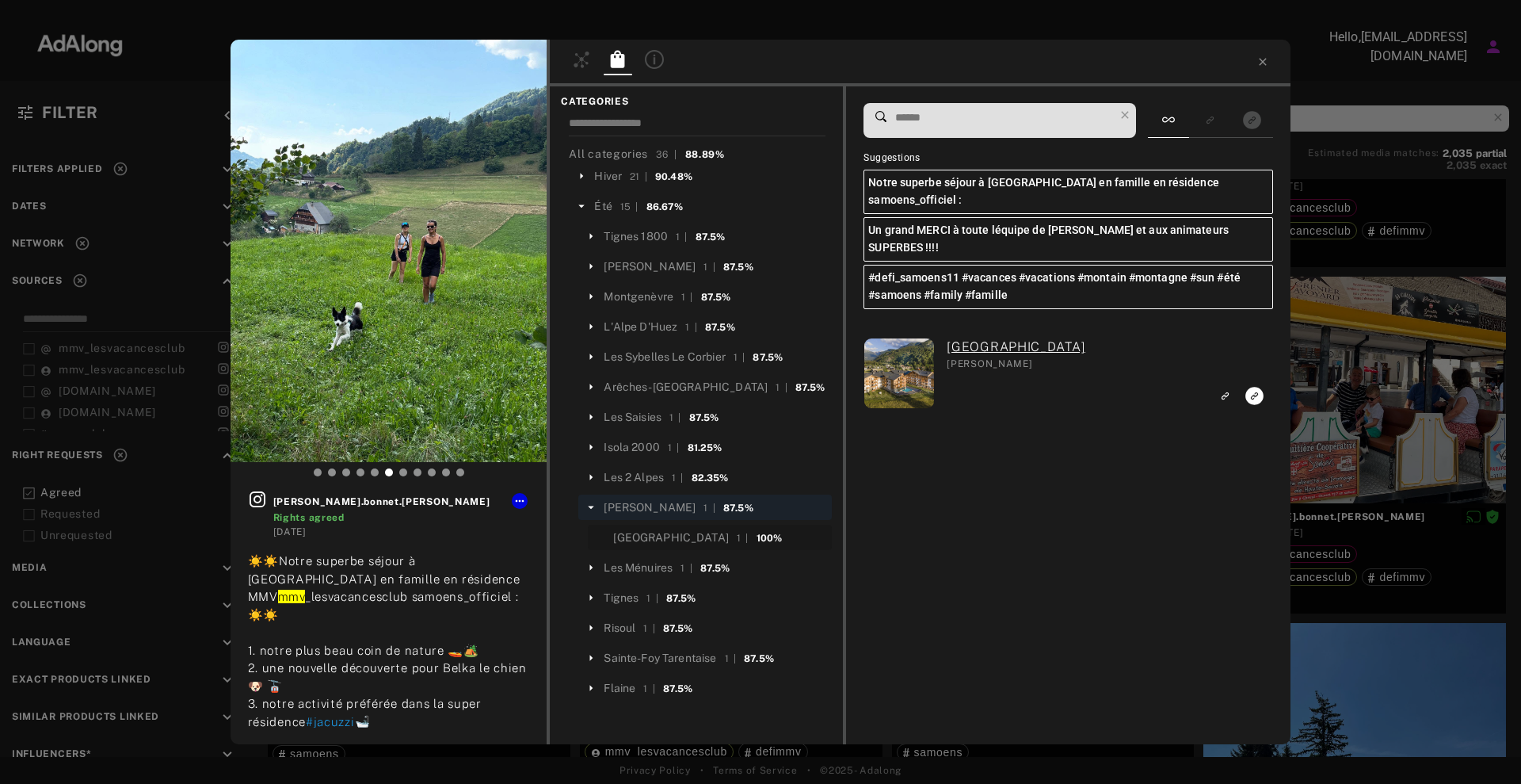
click at [654, 534] on div "[GEOGRAPHIC_DATA]" at bounding box center [671, 537] width 116 height 17
click at [1256, 386] on rect "Link to exact product" at bounding box center [1255, 395] width 20 height 20
click at [1267, 57] on icon at bounding box center [1263, 62] width 13 height 13
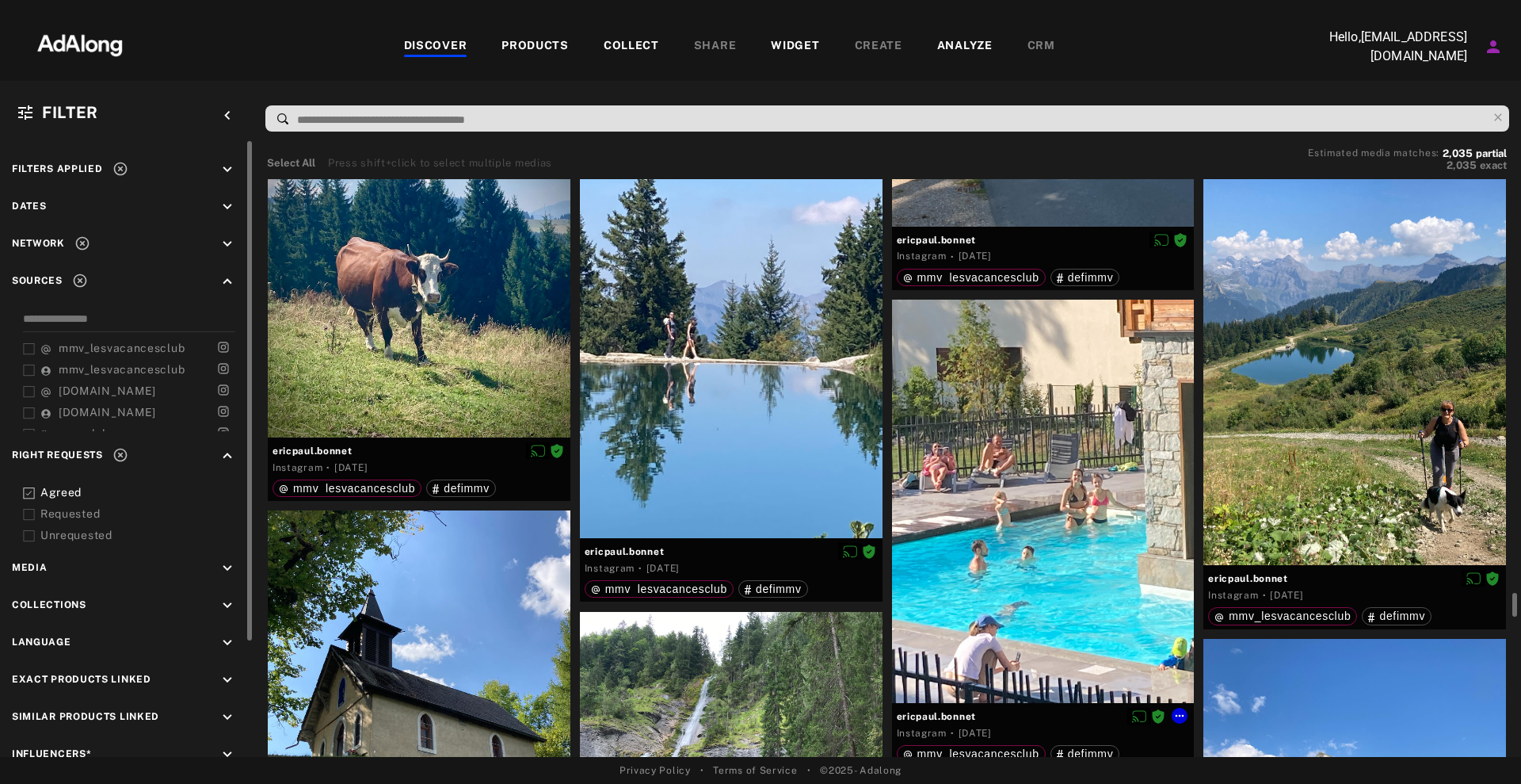
scroll to position [10847, 0]
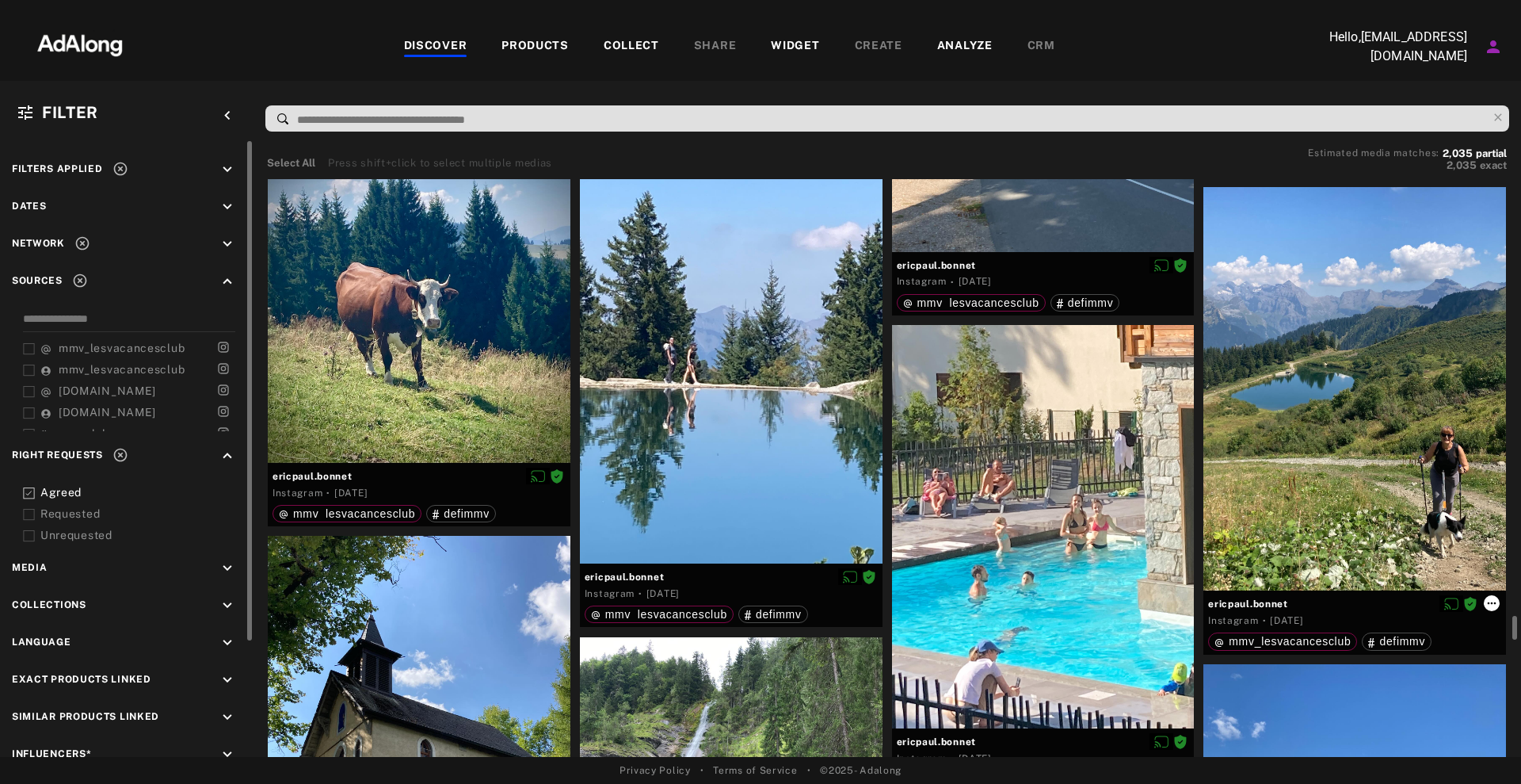
click at [1490, 606] on icon at bounding box center [1492, 602] width 13 height 13
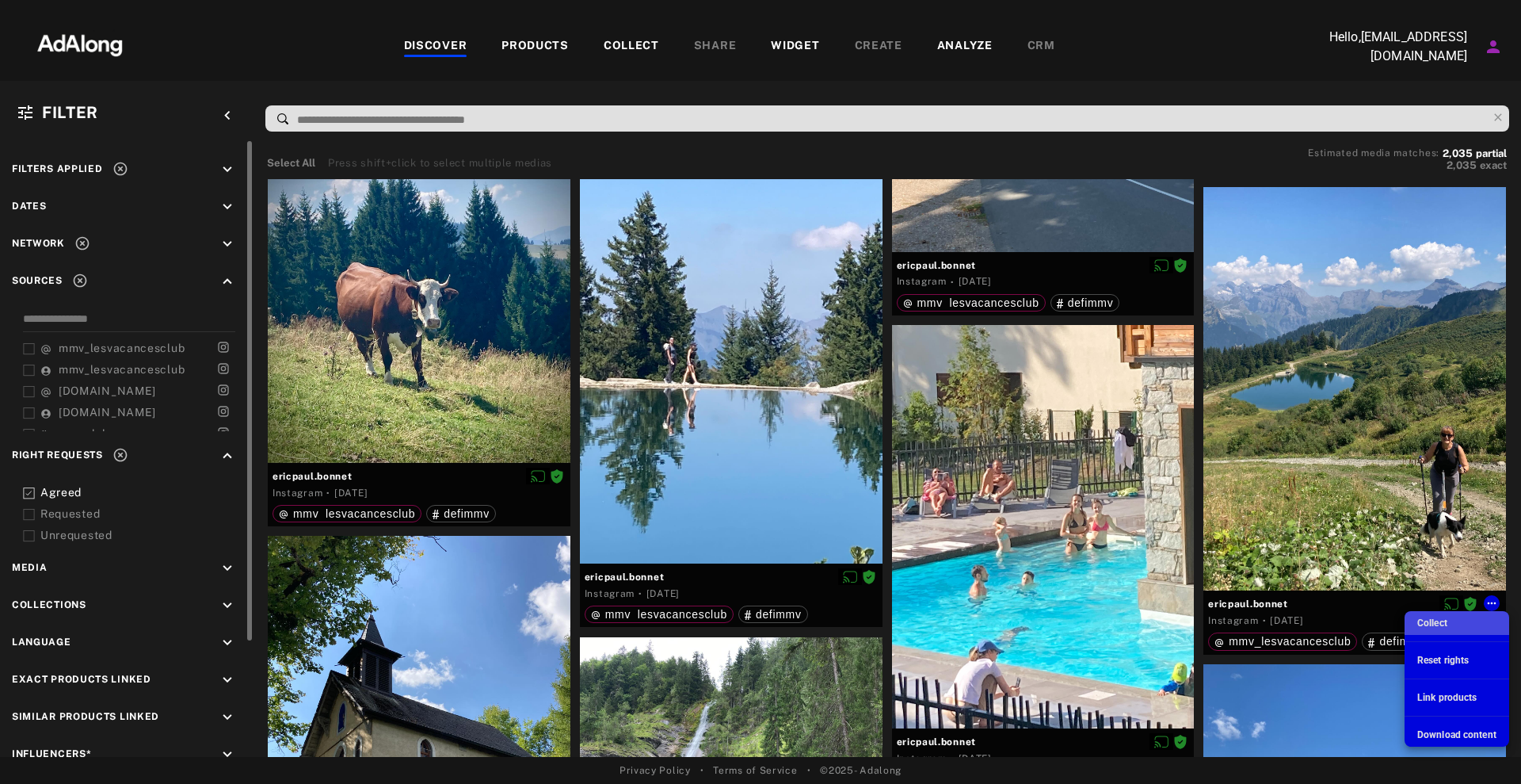
click at [1443, 624] on span "Collect" at bounding box center [1433, 622] width 30 height 11
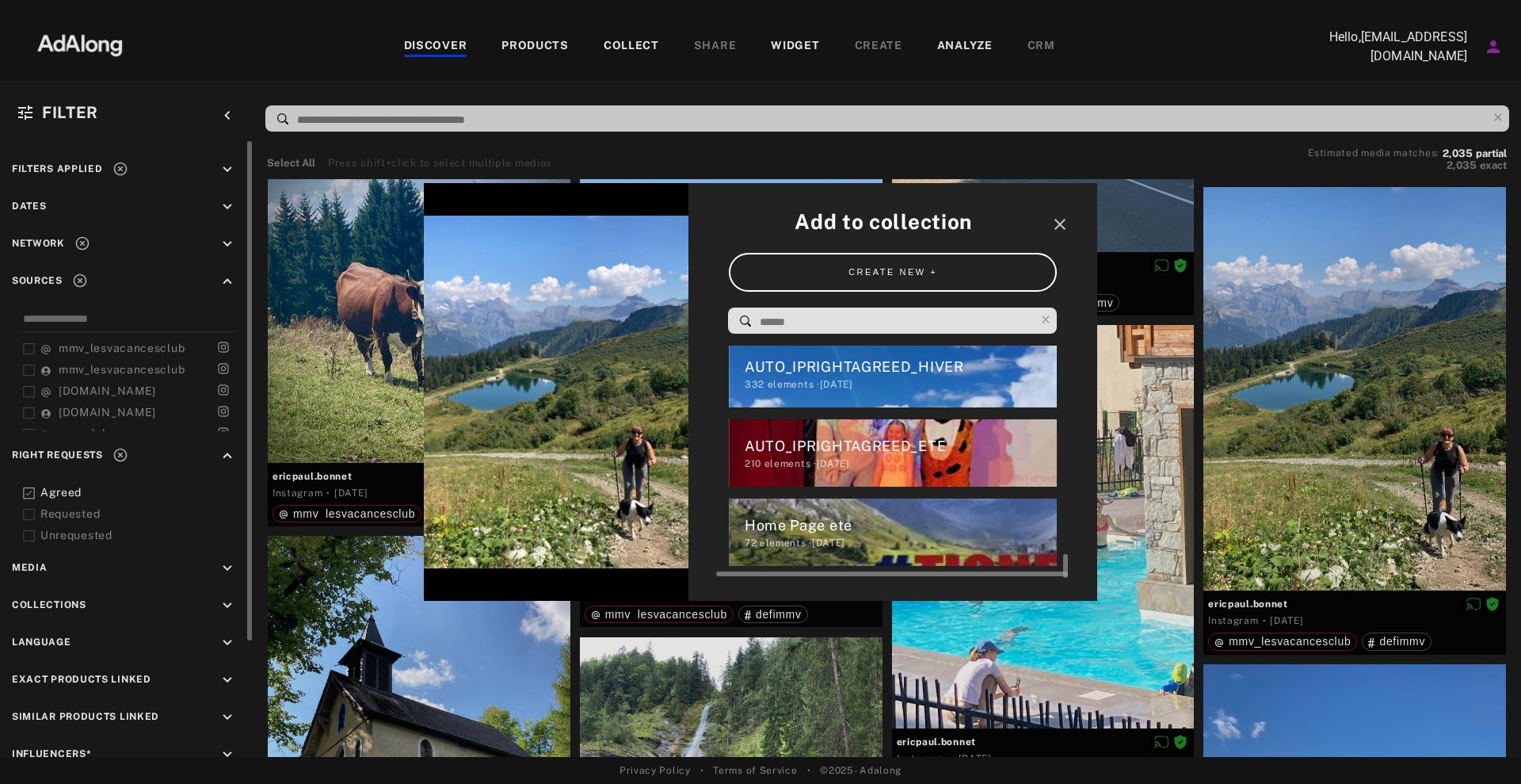
click at [917, 521] on div "Home Page ete" at bounding box center [901, 525] width 313 height 22
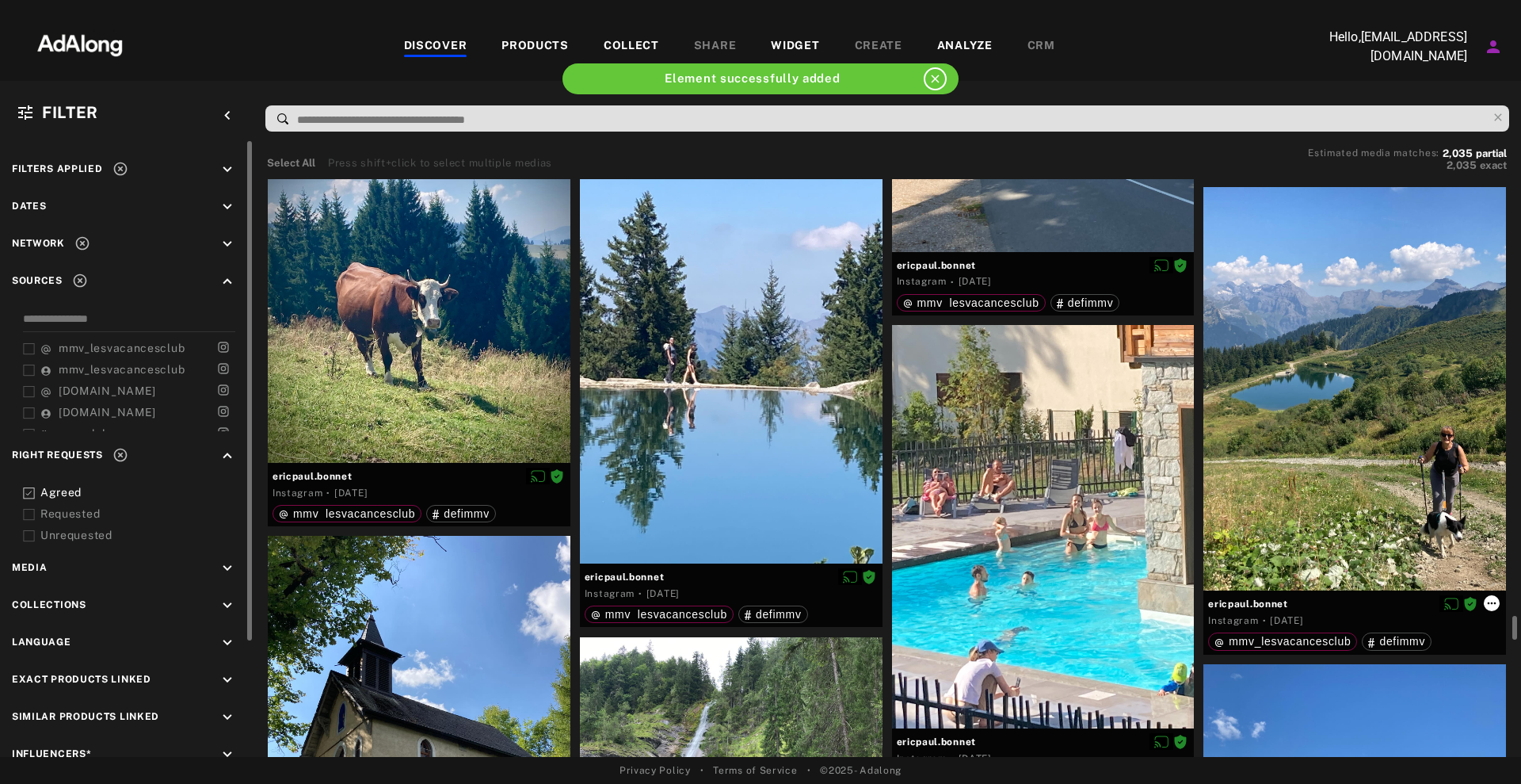
click at [1493, 606] on icon at bounding box center [1492, 602] width 13 height 13
click at [1491, 603] on icon at bounding box center [1492, 602] width 13 height 13
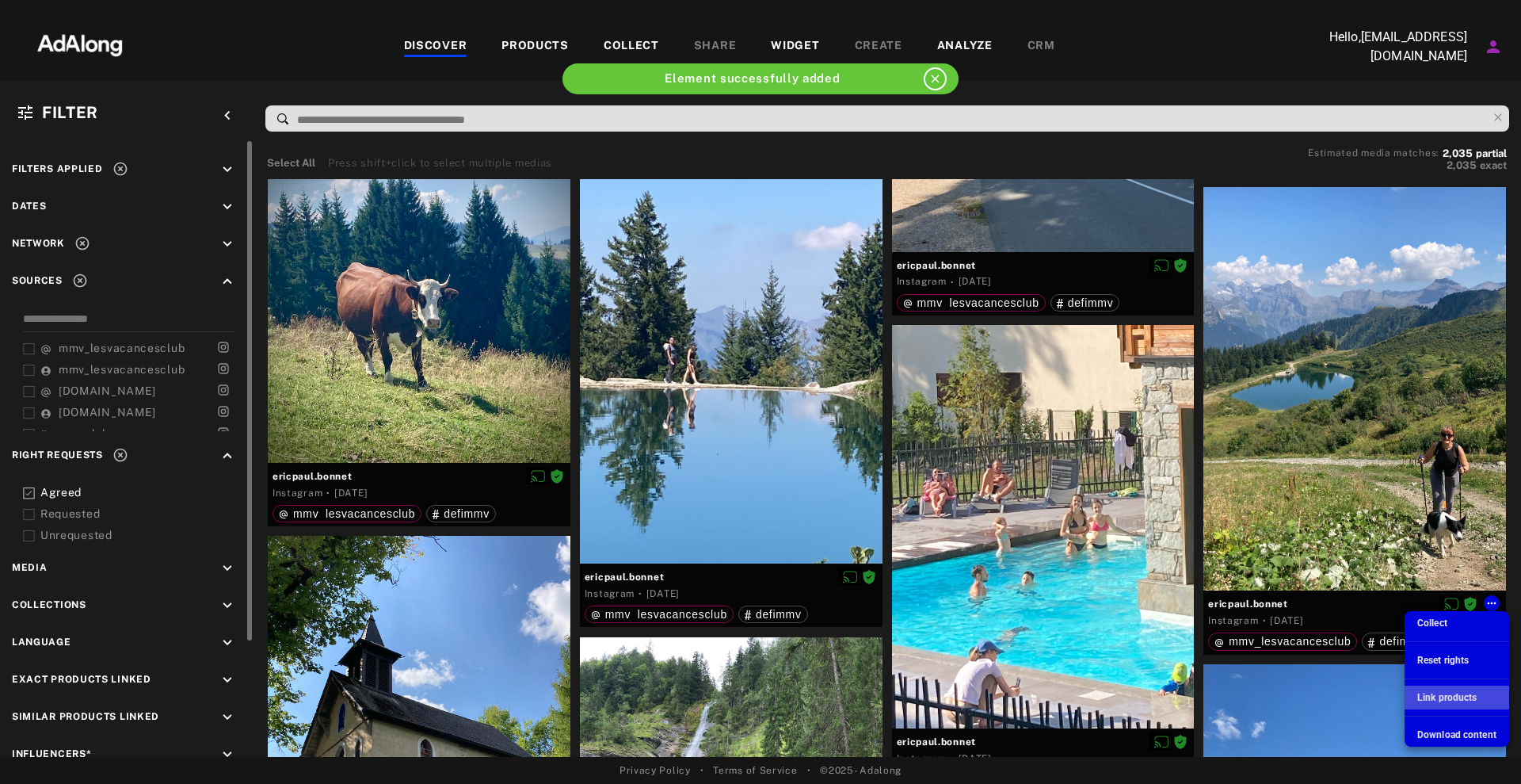
click at [1464, 701] on span "Link products" at bounding box center [1447, 697] width 60 height 11
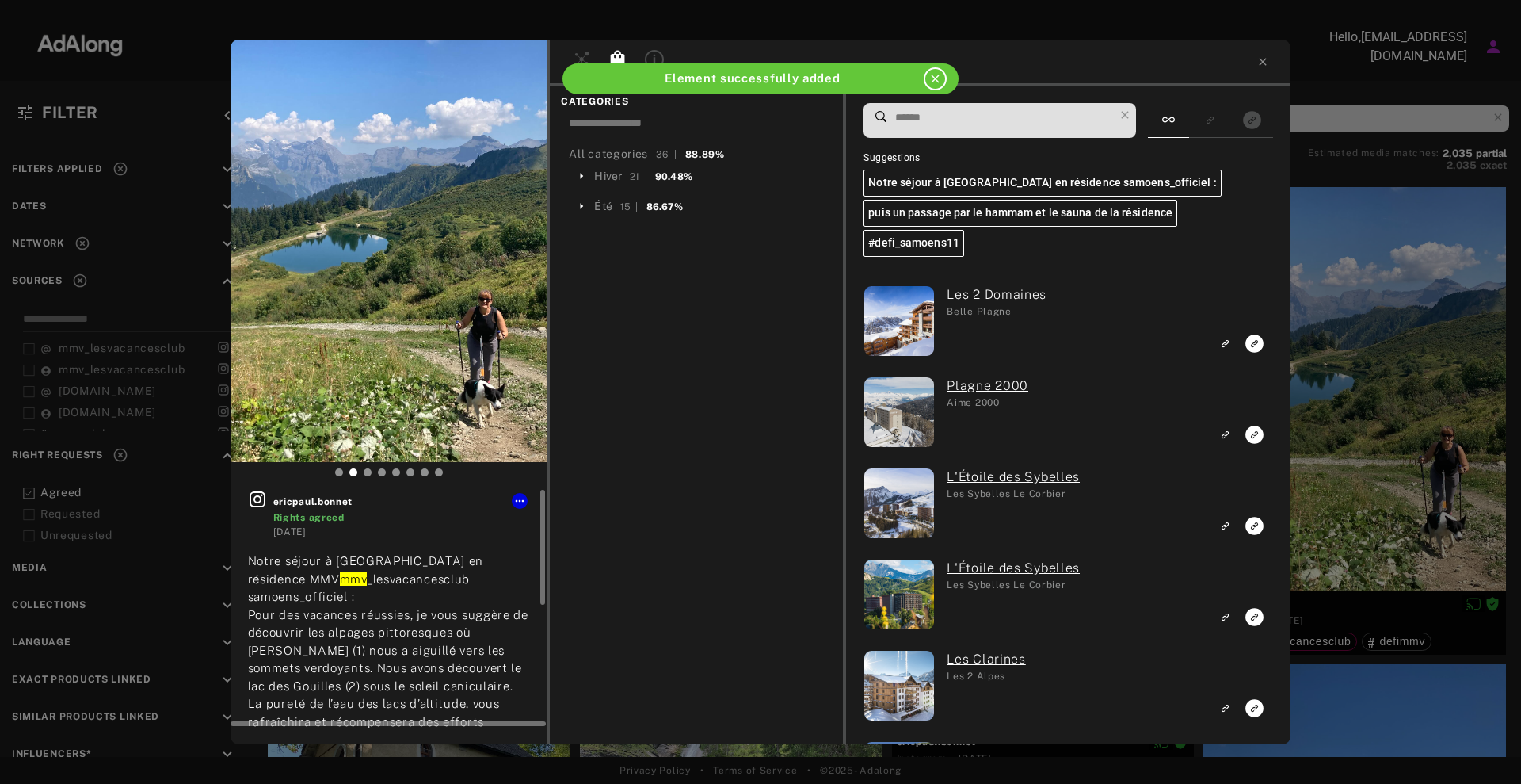
scroll to position [253, 0]
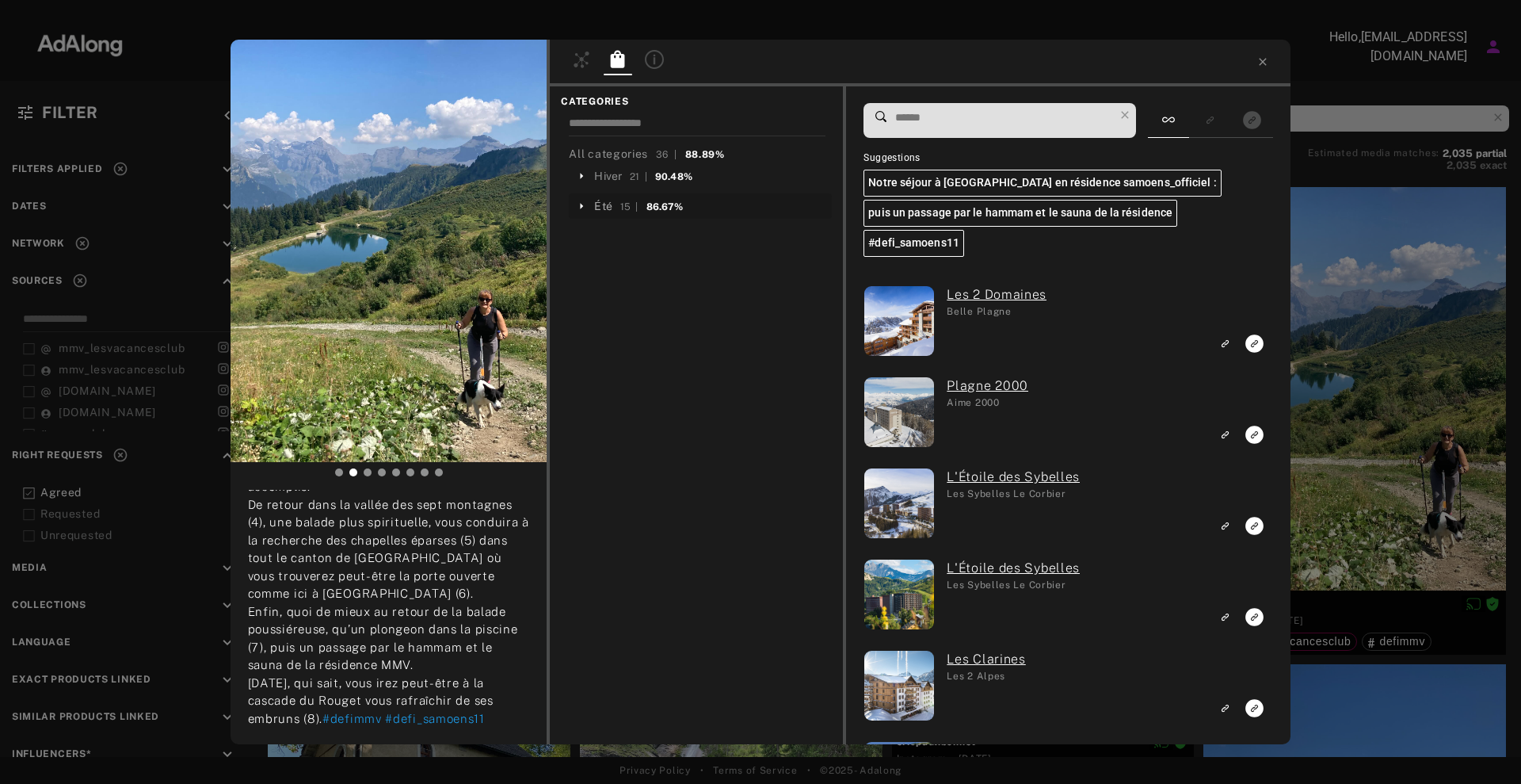
click at [607, 206] on div "Été" at bounding box center [603, 206] width 18 height 17
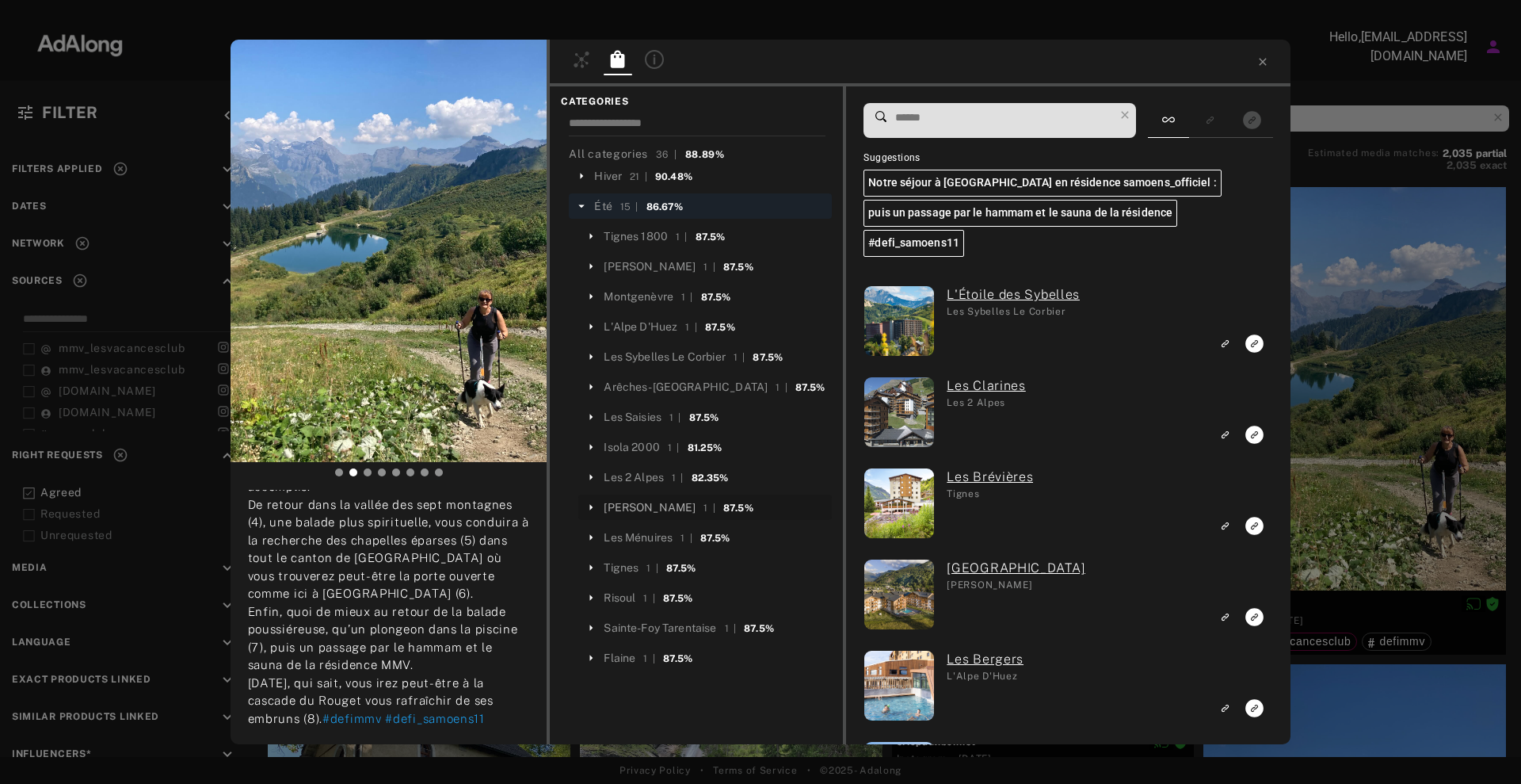
click at [632, 506] on div "[PERSON_NAME]" at bounding box center [650, 507] width 92 height 17
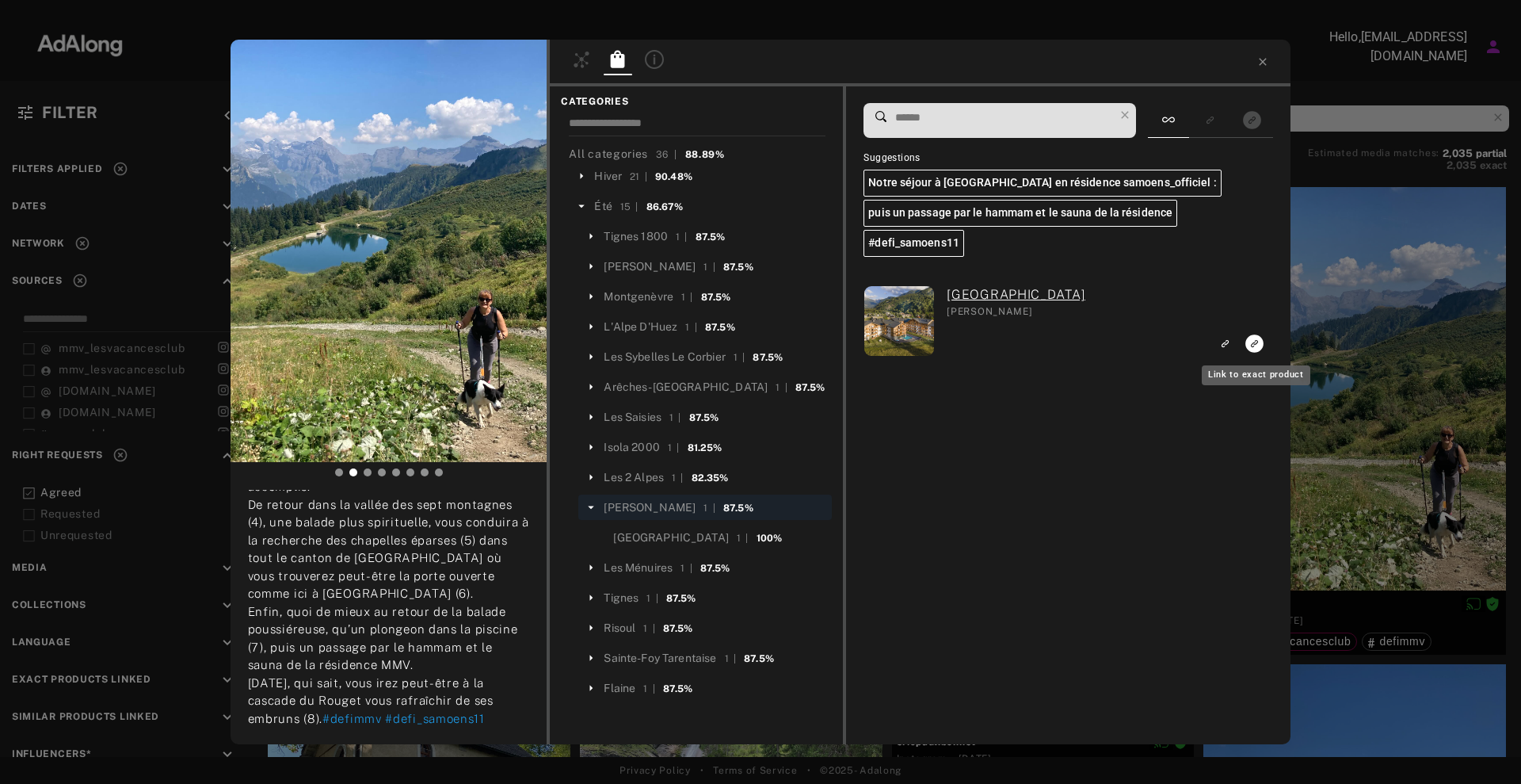
click at [1250, 337] on icon "Link to exact product" at bounding box center [1255, 343] width 19 height 19
click at [1266, 61] on icon at bounding box center [1263, 62] width 13 height 13
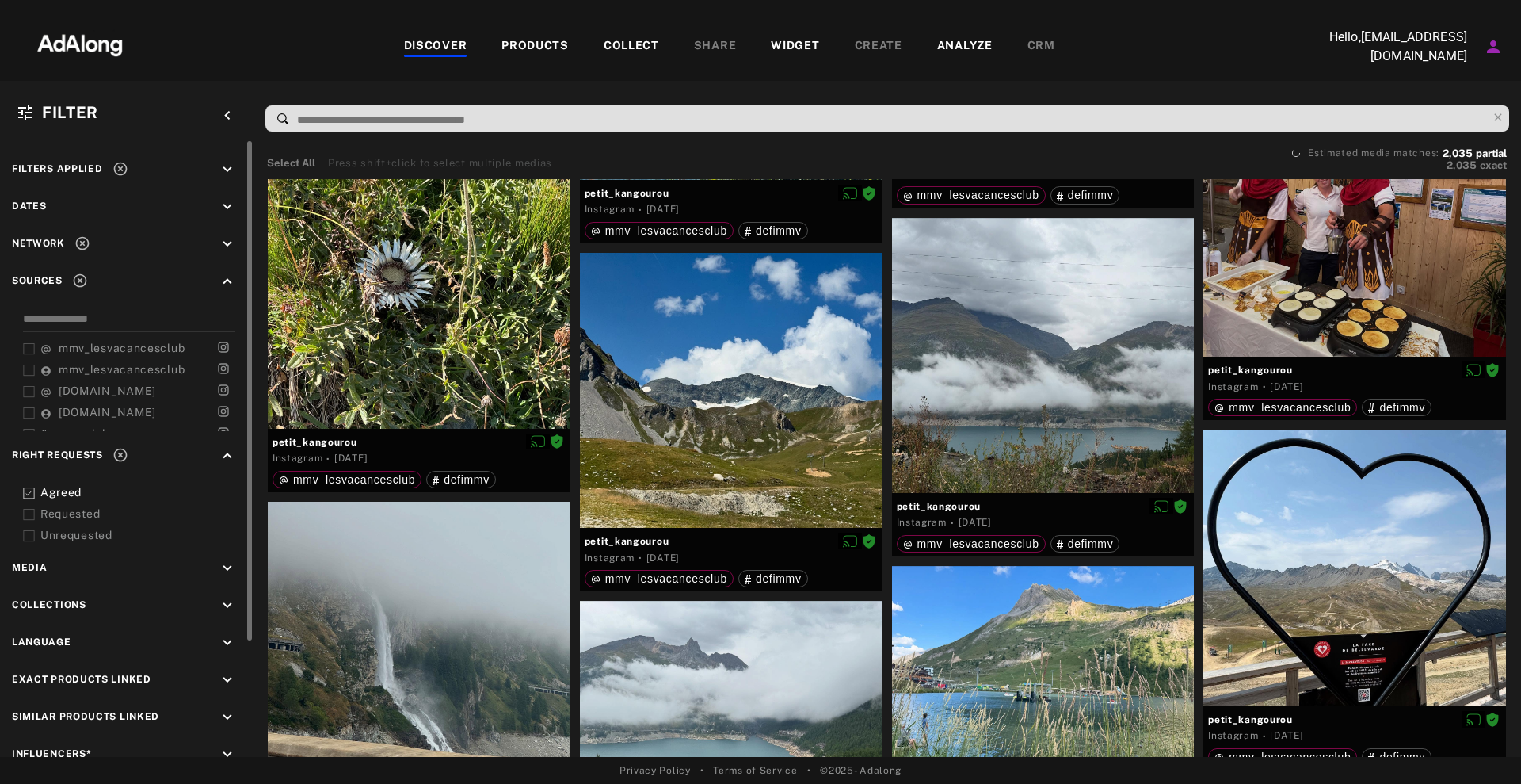
scroll to position [12972, 0]
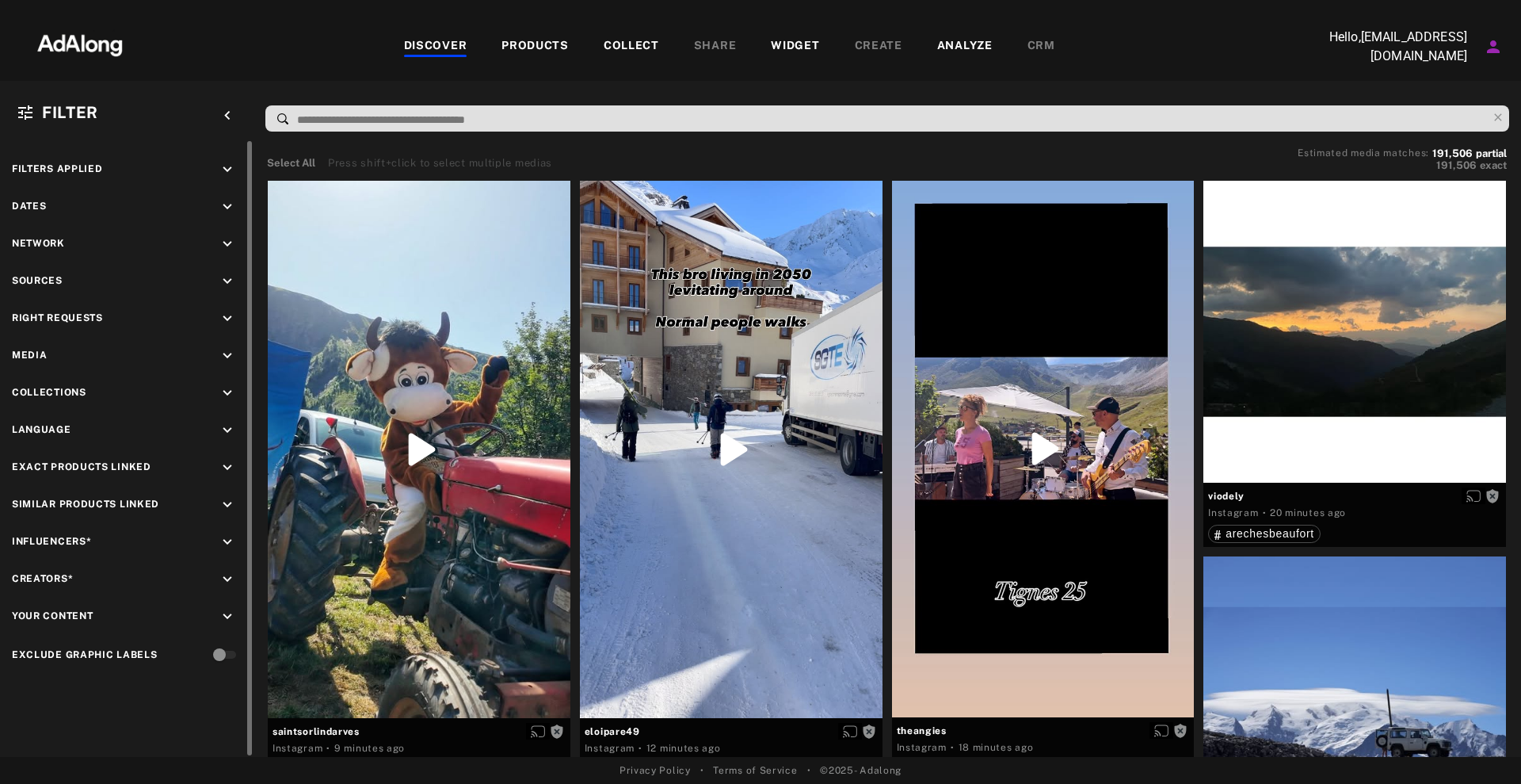
click at [225, 358] on icon "keyboard_arrow_down" at bounding box center [228, 356] width 18 height 18
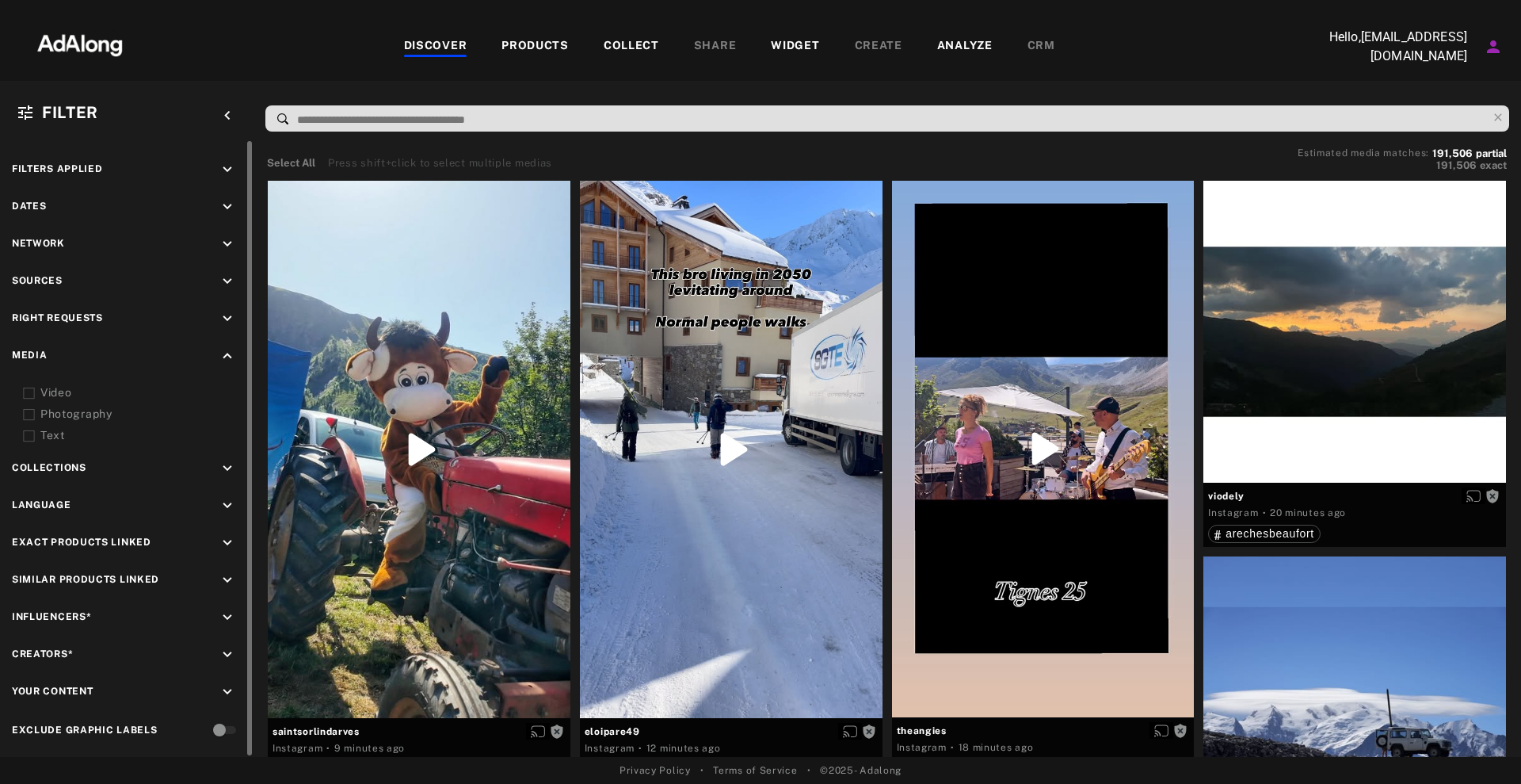
click at [233, 275] on icon "keyboard_arrow_down" at bounding box center [228, 282] width 18 height 18
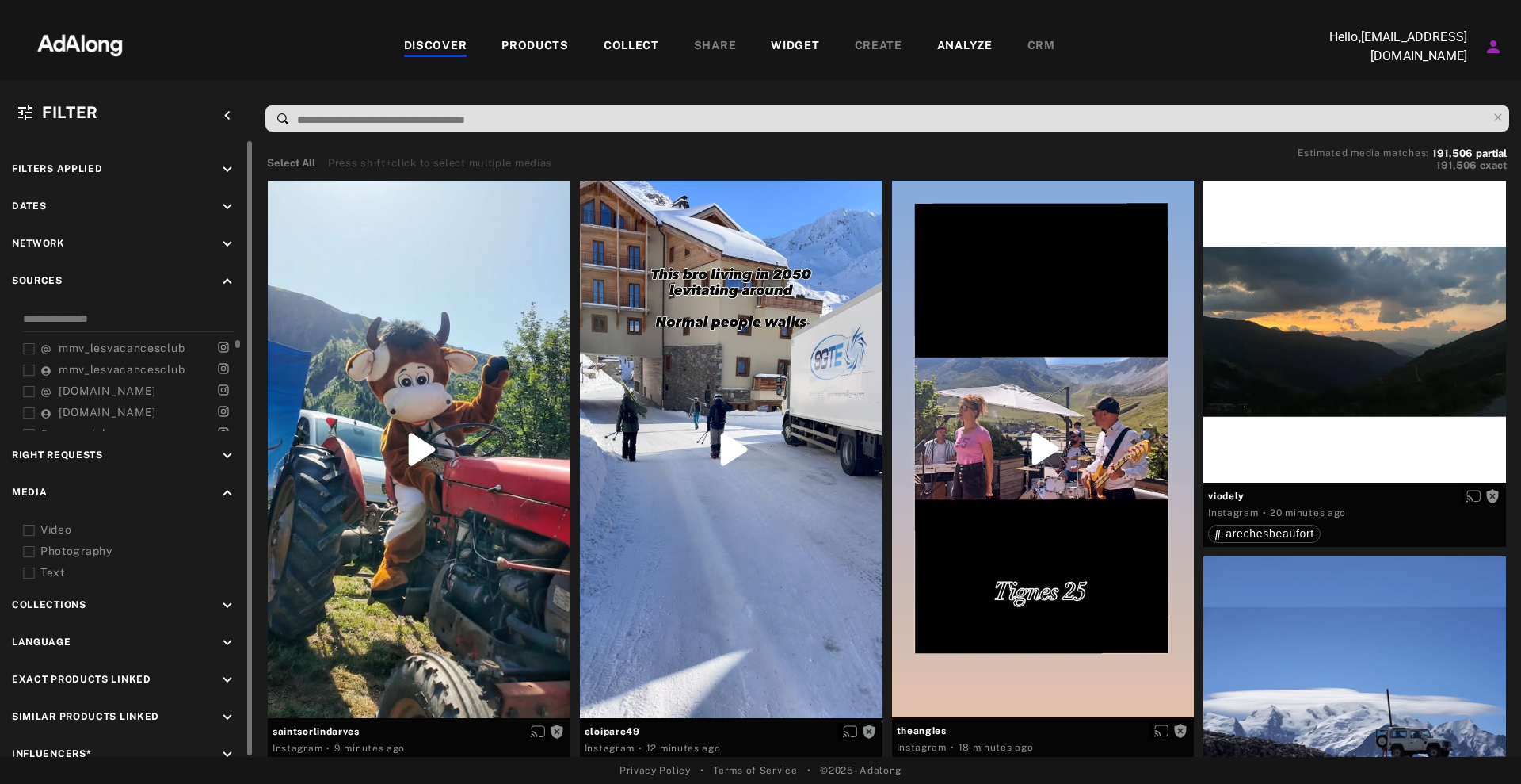
click at [126, 340] on div "mmv_lesvacancesclub" at bounding box center [114, 347] width 148 height 17
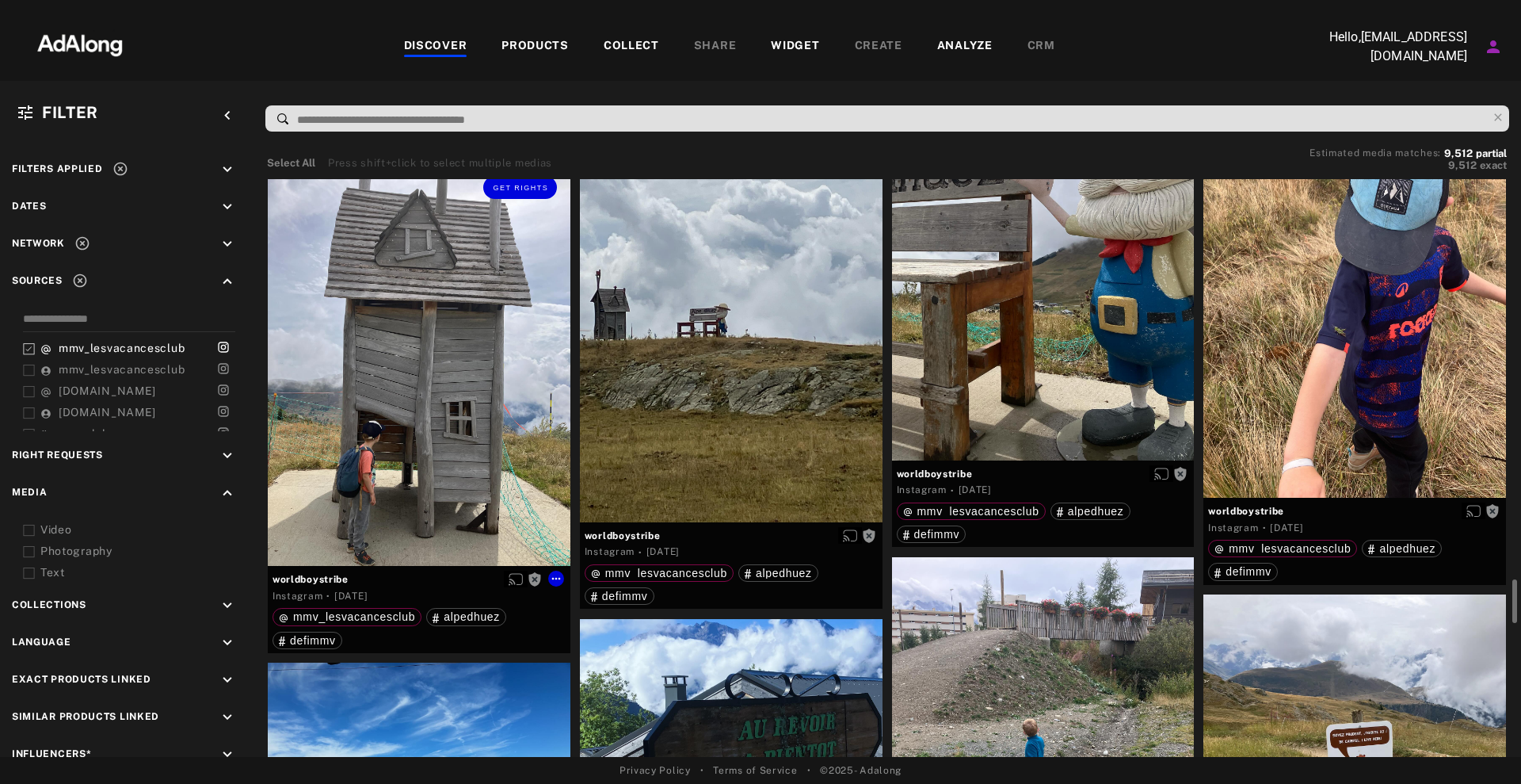
scroll to position [5223, 0]
click at [29, 350] on icon at bounding box center [28, 349] width 12 height 12
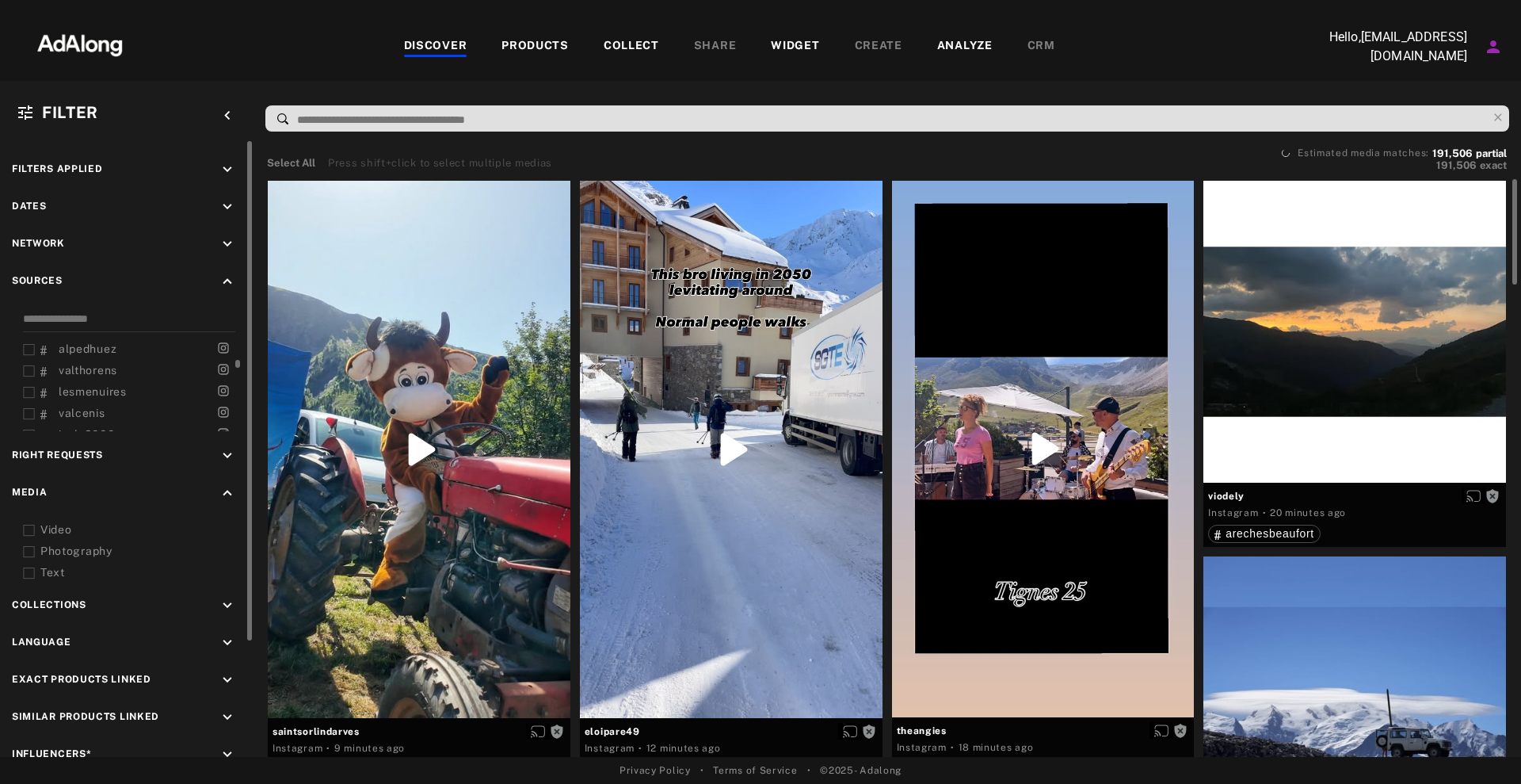
scroll to position [214, 0]
click at [23, 343] on icon at bounding box center [28, 349] width 12 height 12
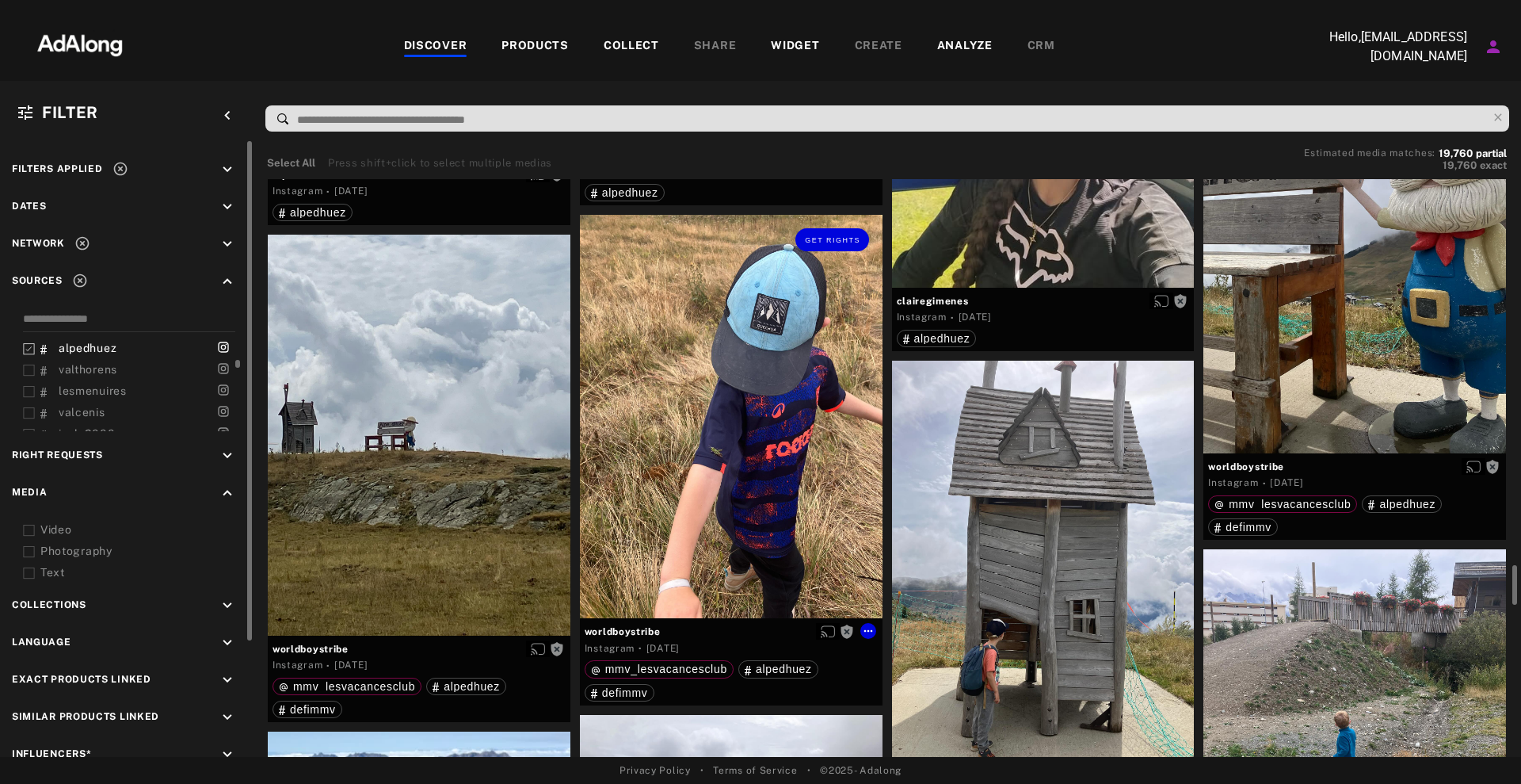
scroll to position [5541, 0]
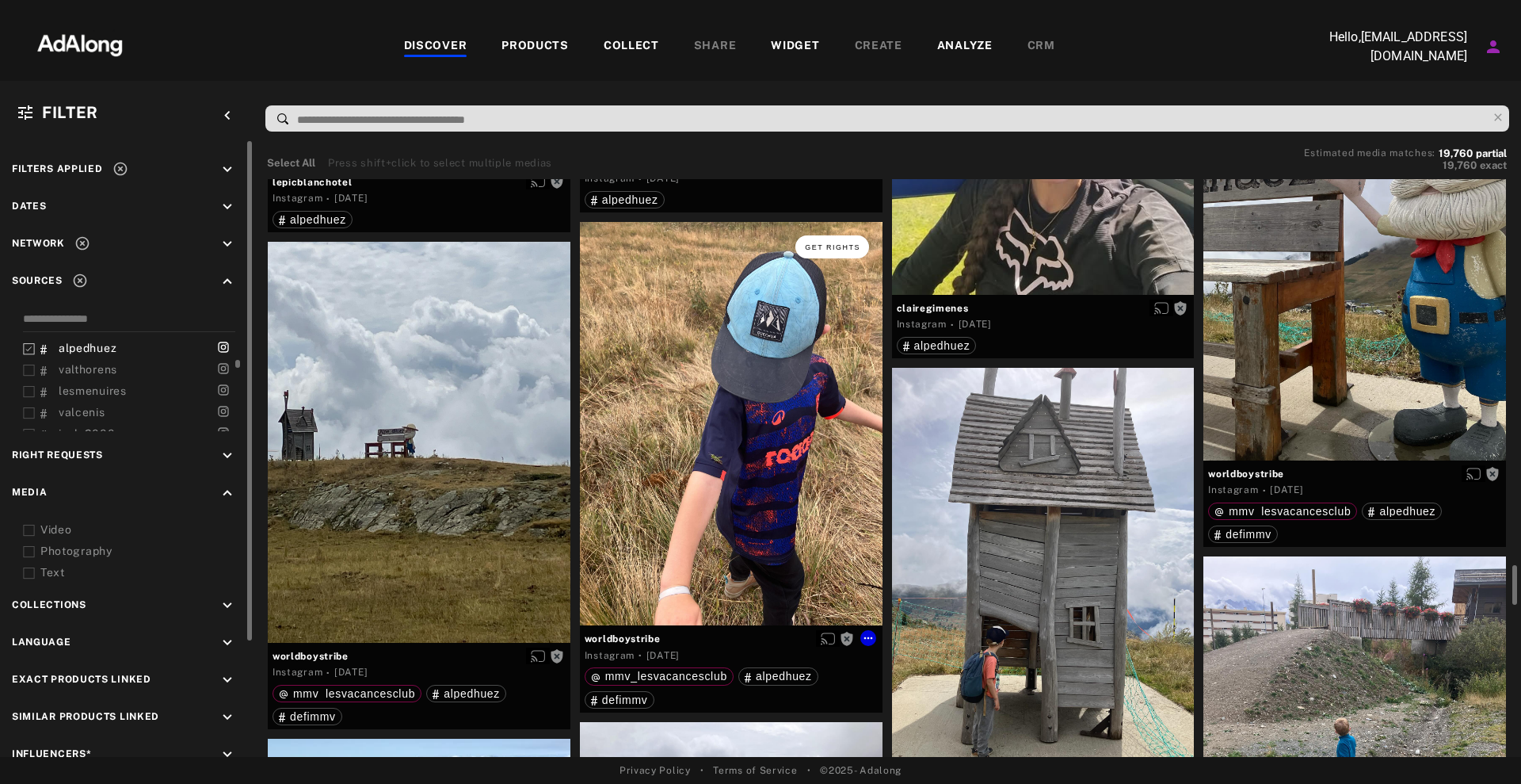
click at [845, 249] on span "Get rights" at bounding box center [832, 247] width 56 height 8
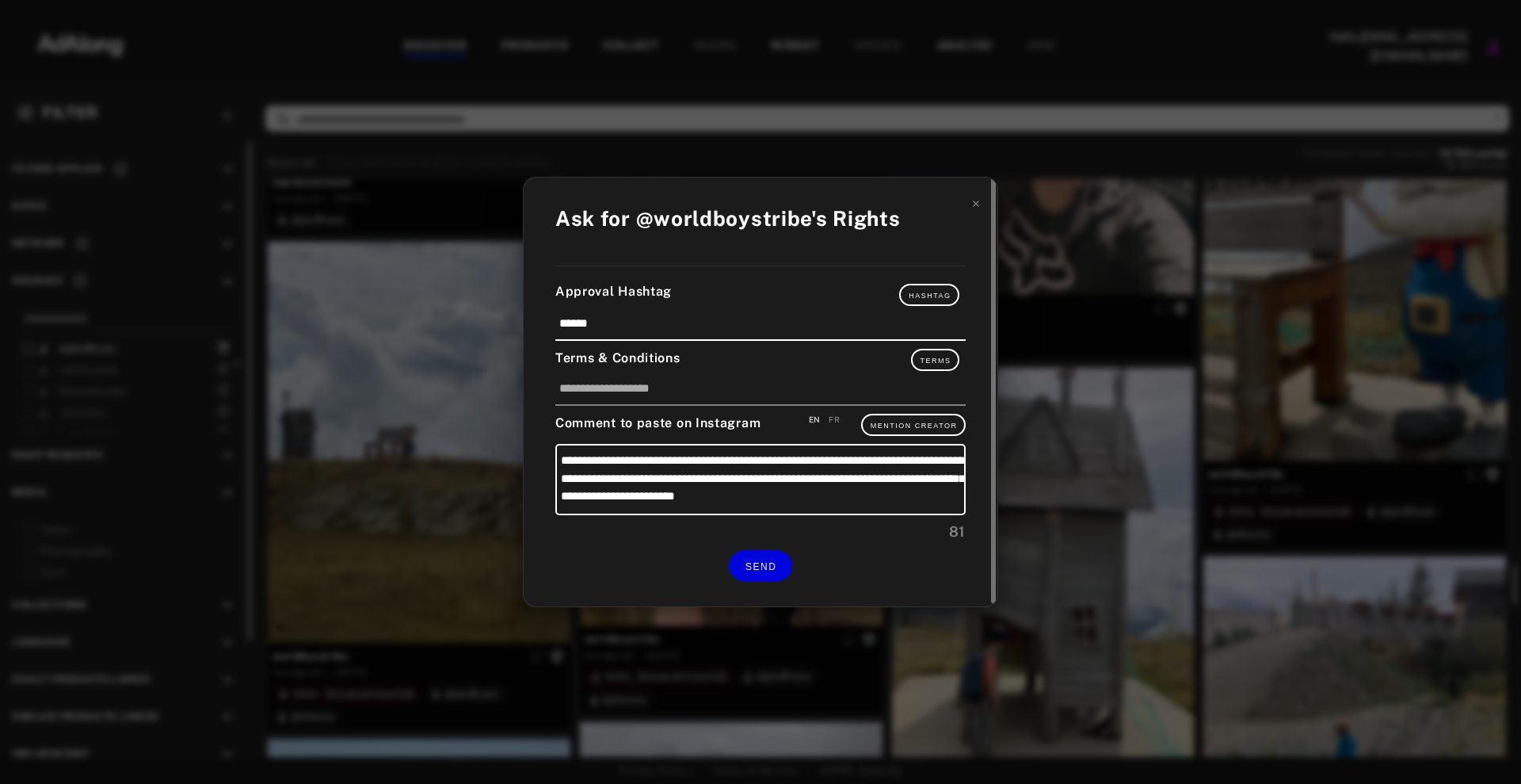
click at [838, 421] on div "FR" at bounding box center [834, 420] width 11 height 12
type textarea "**********"
click at [763, 569] on span "SEND" at bounding box center [760, 566] width 30 height 11
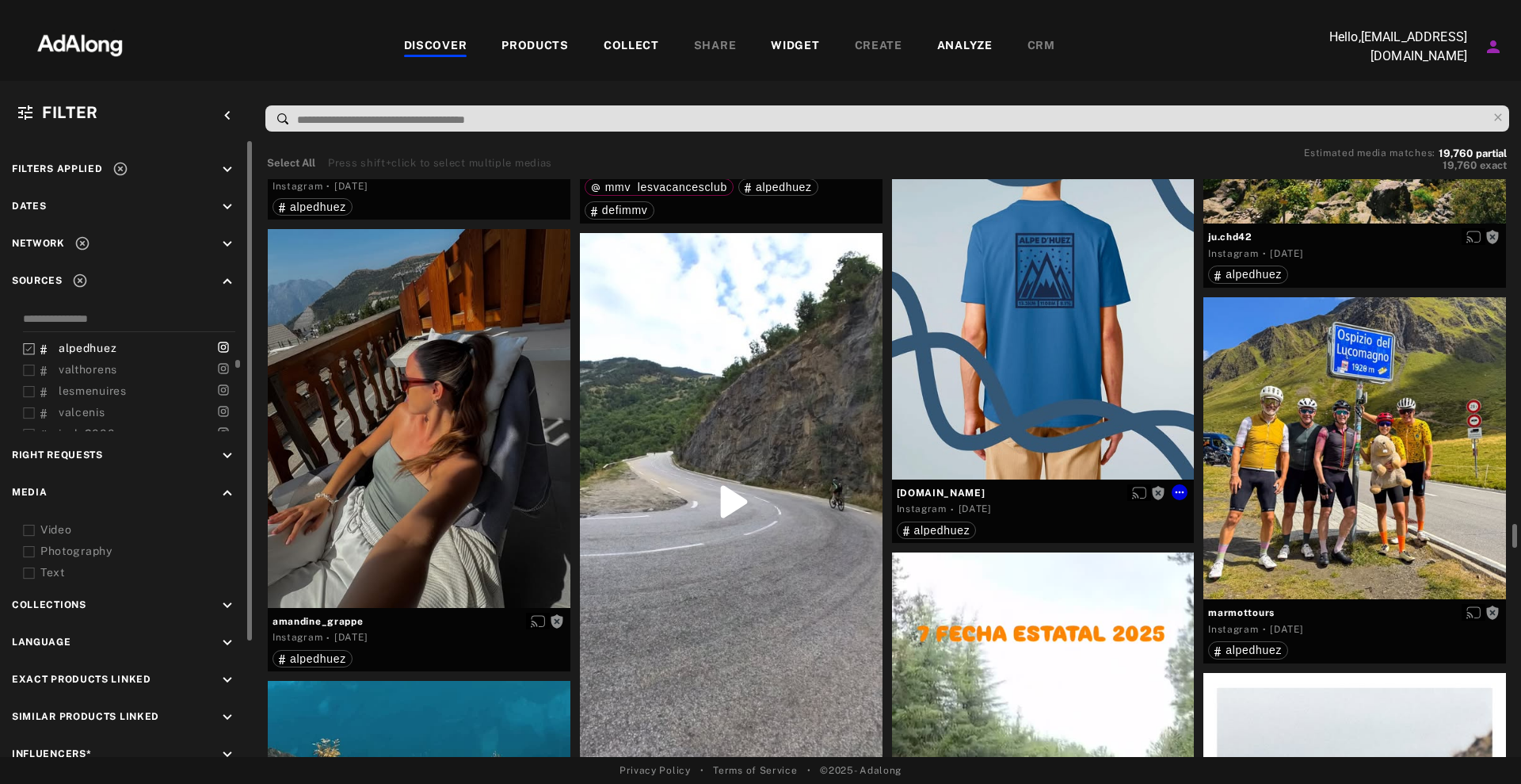
scroll to position [8379, 0]
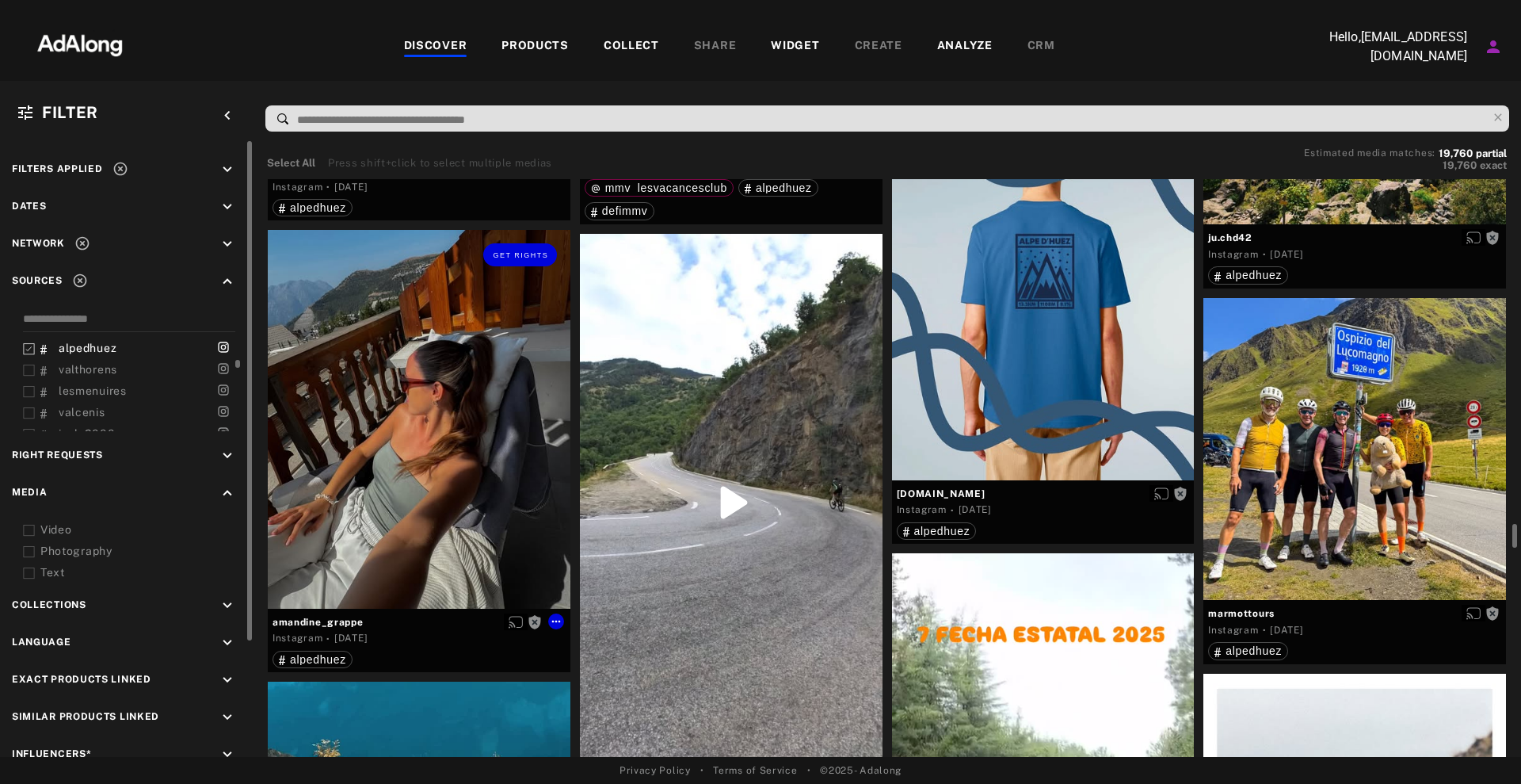
click at [444, 435] on div "Get rights" at bounding box center [419, 418] width 302 height 378
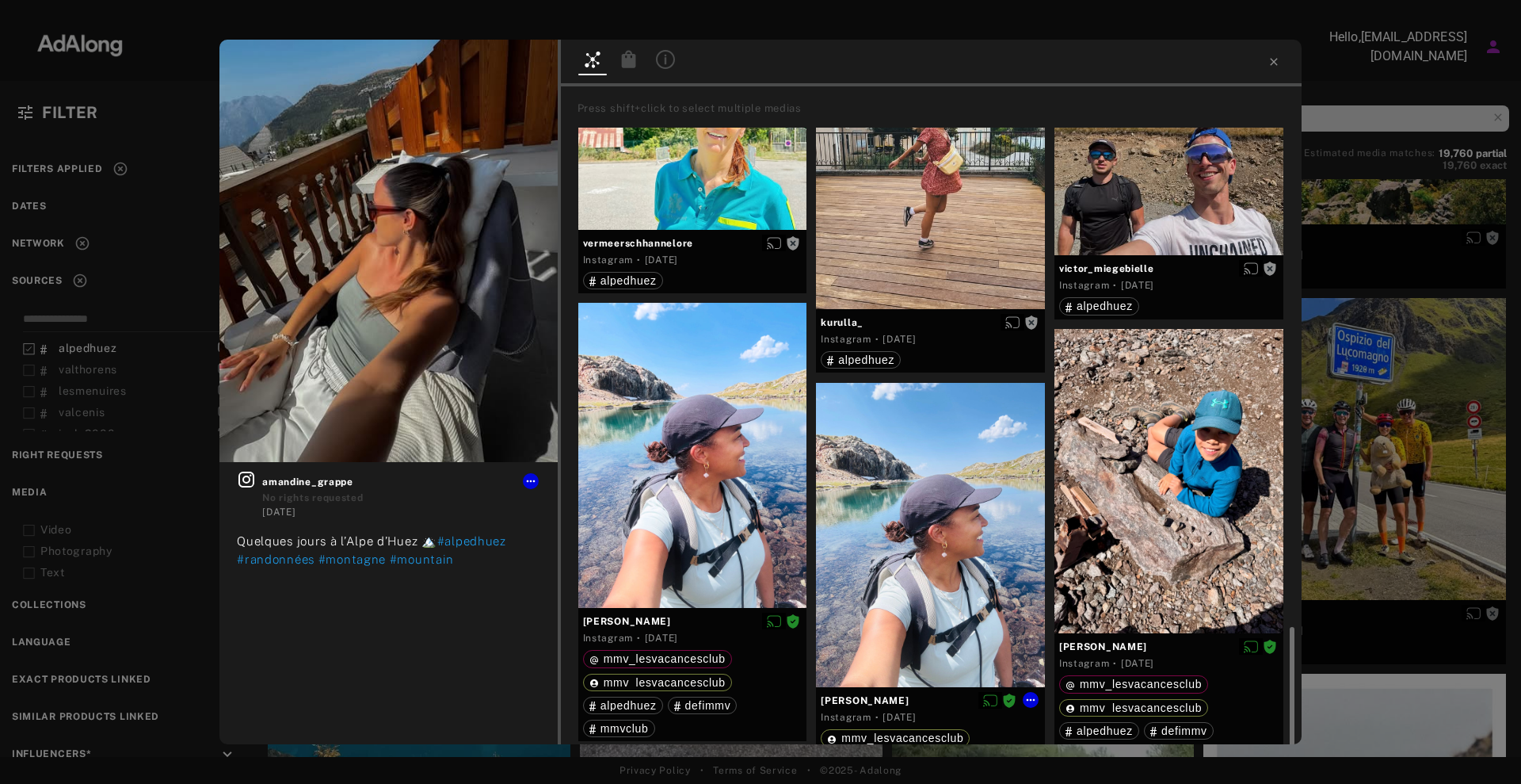
scroll to position [2488, 0]
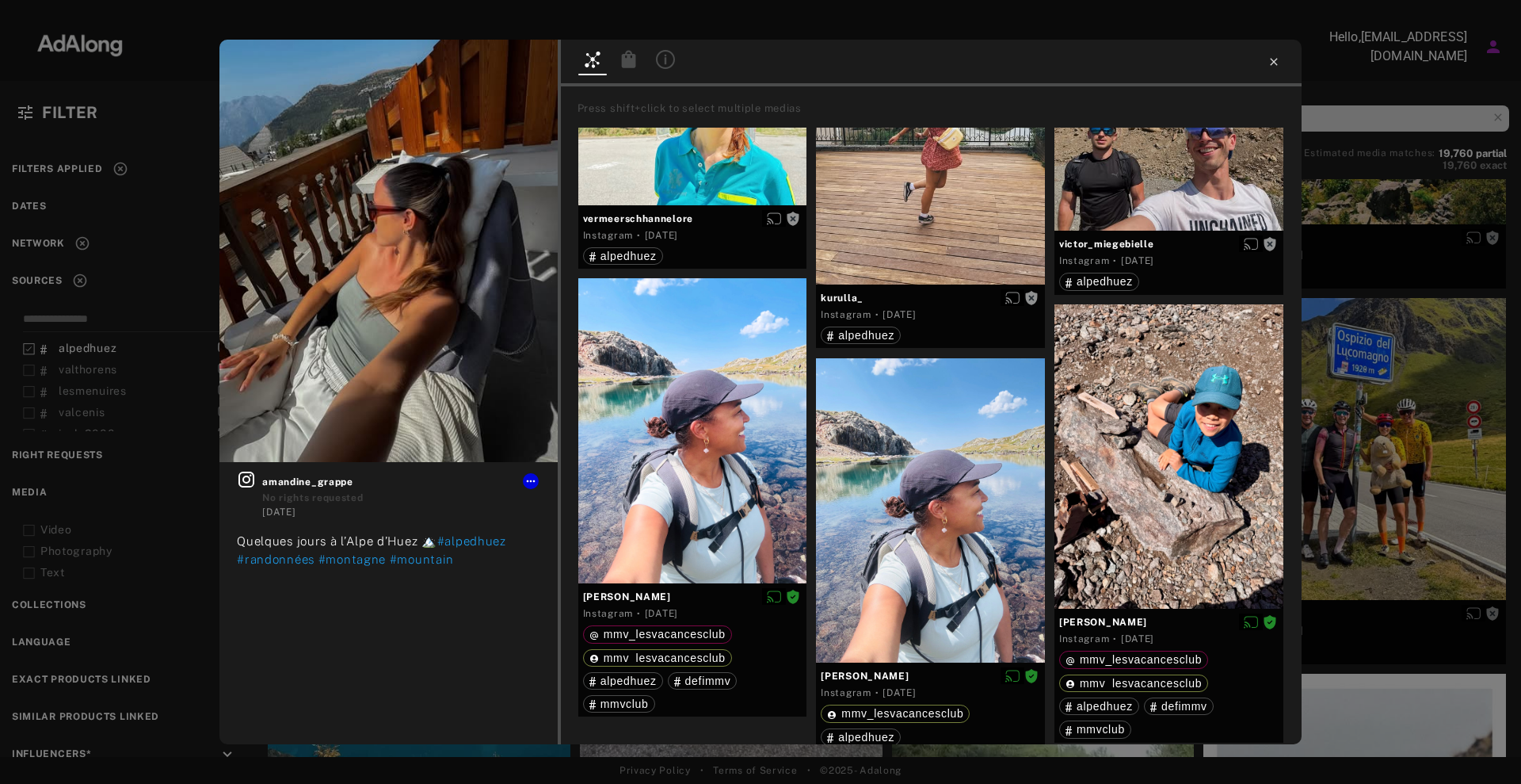
click at [1272, 58] on icon at bounding box center [1274, 62] width 13 height 13
